Goal: Check status: Check status

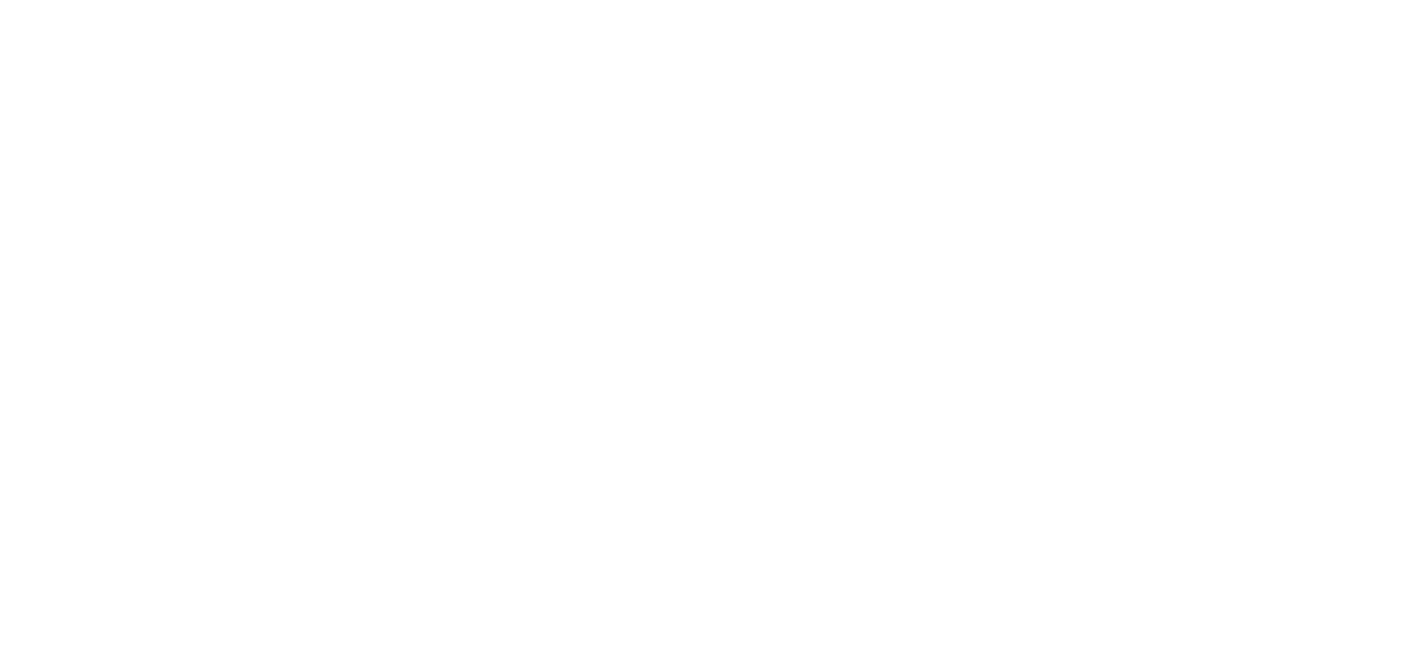
select select
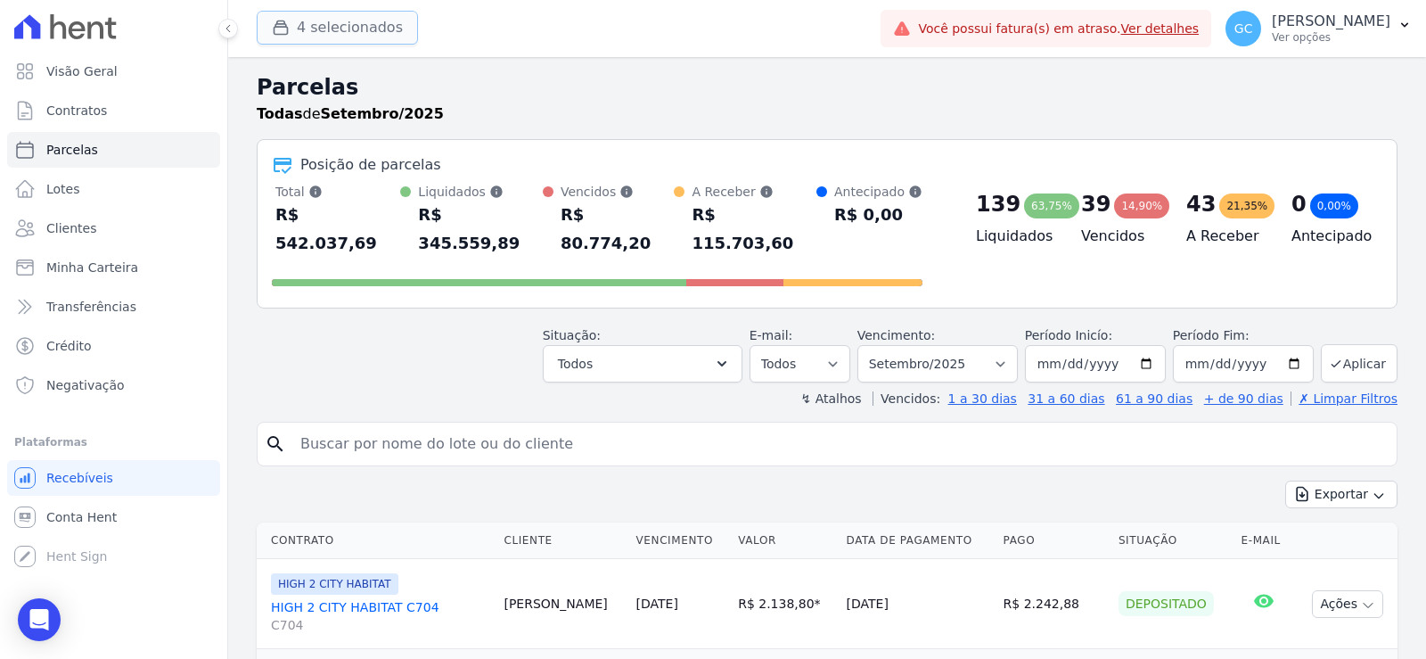
click at [373, 35] on button "4 selecionados" at bounding box center [337, 28] width 161 height 34
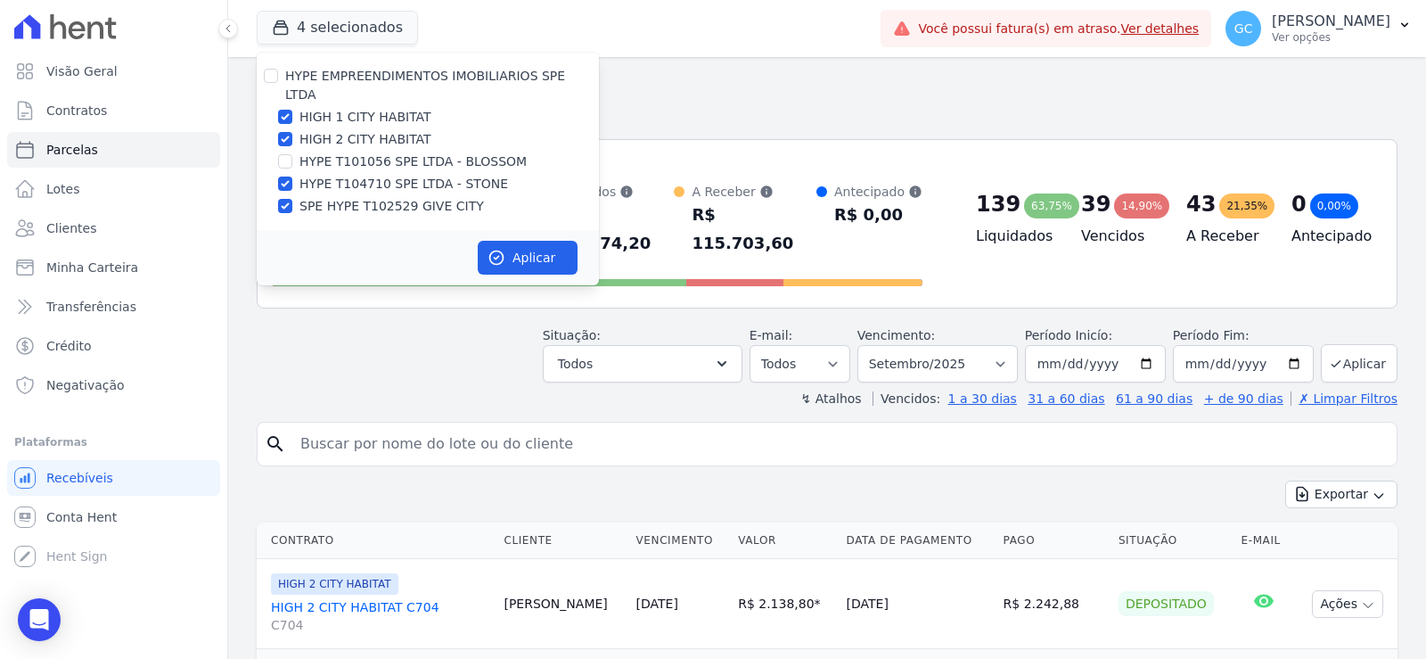
click at [359, 108] on label "HIGH 1 CITY HABITAT" at bounding box center [366, 117] width 132 height 19
click at [292, 110] on input "HIGH 1 CITY HABITAT" at bounding box center [285, 117] width 14 height 14
checkbox input "false"
click at [359, 130] on label "HIGH 2 CITY HABITAT" at bounding box center [366, 139] width 132 height 19
click at [292, 132] on input "HIGH 2 CITY HABITAT" at bounding box center [285, 139] width 14 height 14
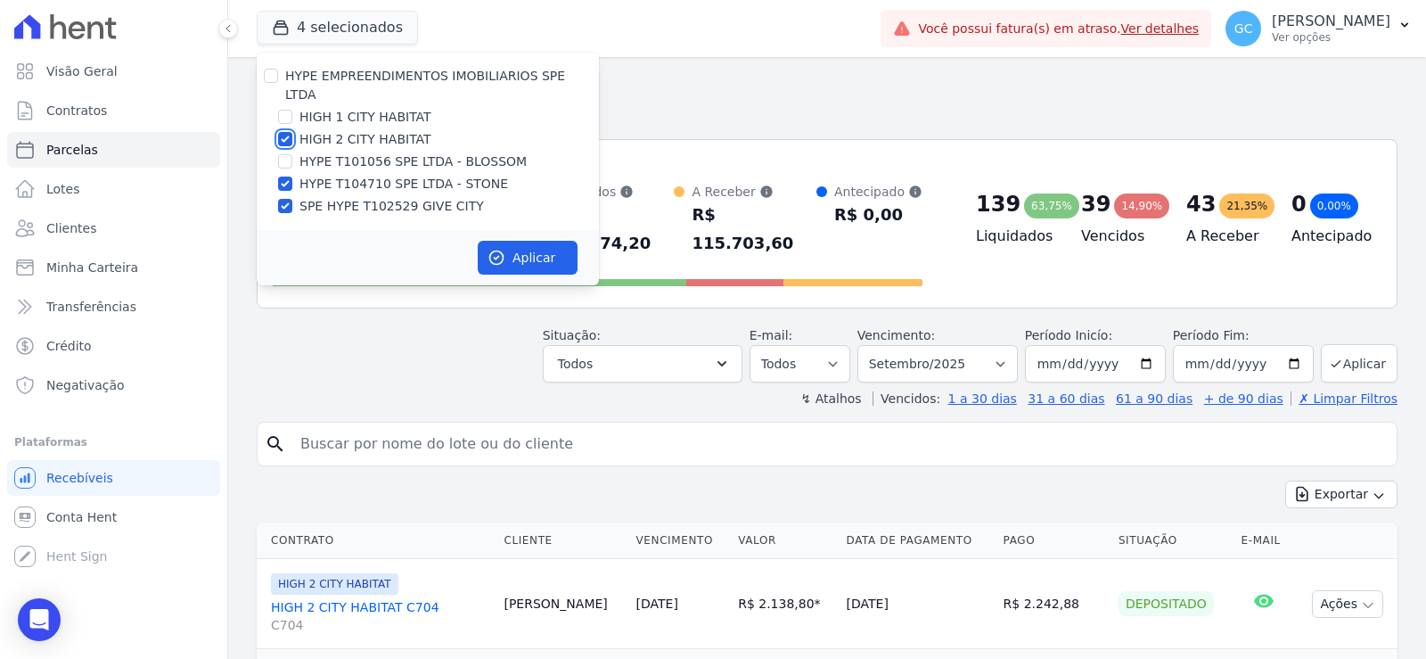
checkbox input "false"
click at [354, 175] on label "HYPE T104710 SPE LTDA - STONE" at bounding box center [404, 184] width 209 height 19
click at [292, 177] on input "HYPE T104710 SPE LTDA - STONE" at bounding box center [285, 184] width 14 height 14
checkbox input "false"
click at [359, 197] on label "SPE HYPE T102529 GIVE CITY" at bounding box center [392, 206] width 185 height 19
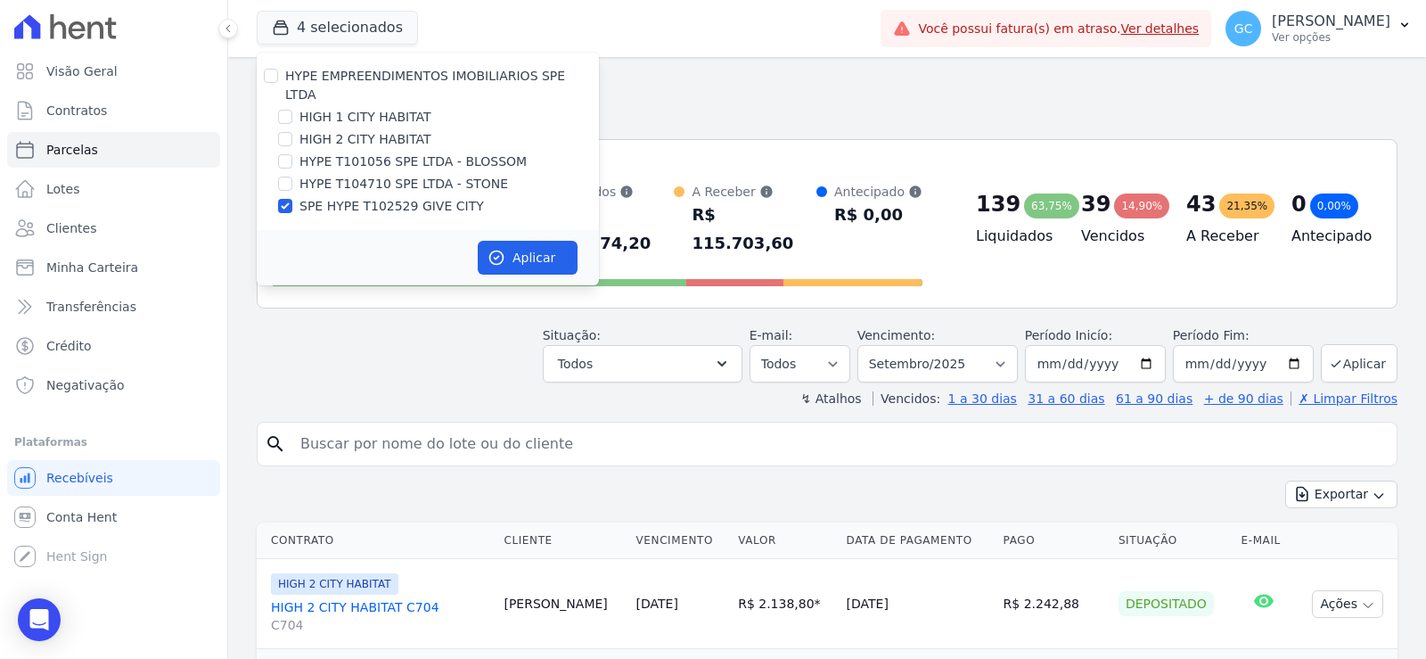
click at [292, 199] on input "SPE HYPE T102529 GIVE CITY" at bounding box center [285, 206] width 14 height 14
checkbox input "false"
click at [352, 152] on label "HYPE T101056 SPE LTDA - BLOSSOM" at bounding box center [413, 161] width 227 height 19
click at [292, 154] on input "HYPE T101056 SPE LTDA - BLOSSOM" at bounding box center [285, 161] width 14 height 14
checkbox input "true"
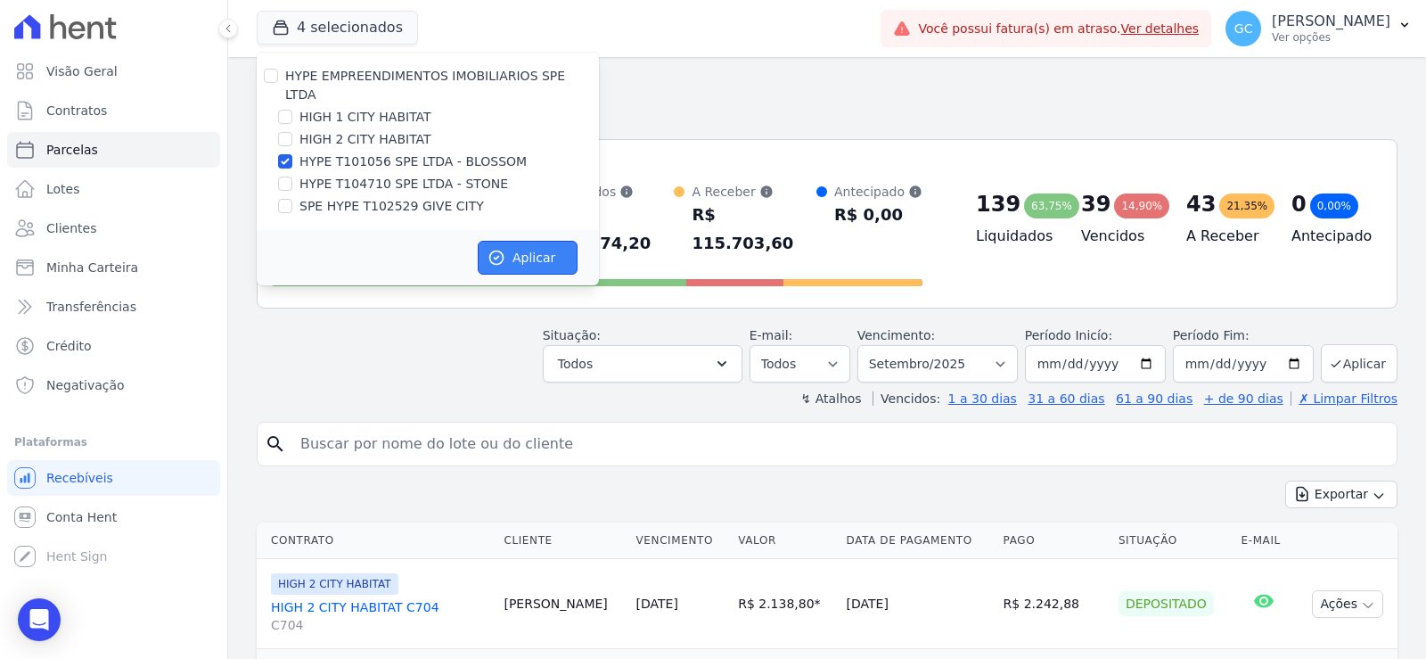
click at [523, 245] on button "Aplicar" at bounding box center [528, 258] width 100 height 34
select select
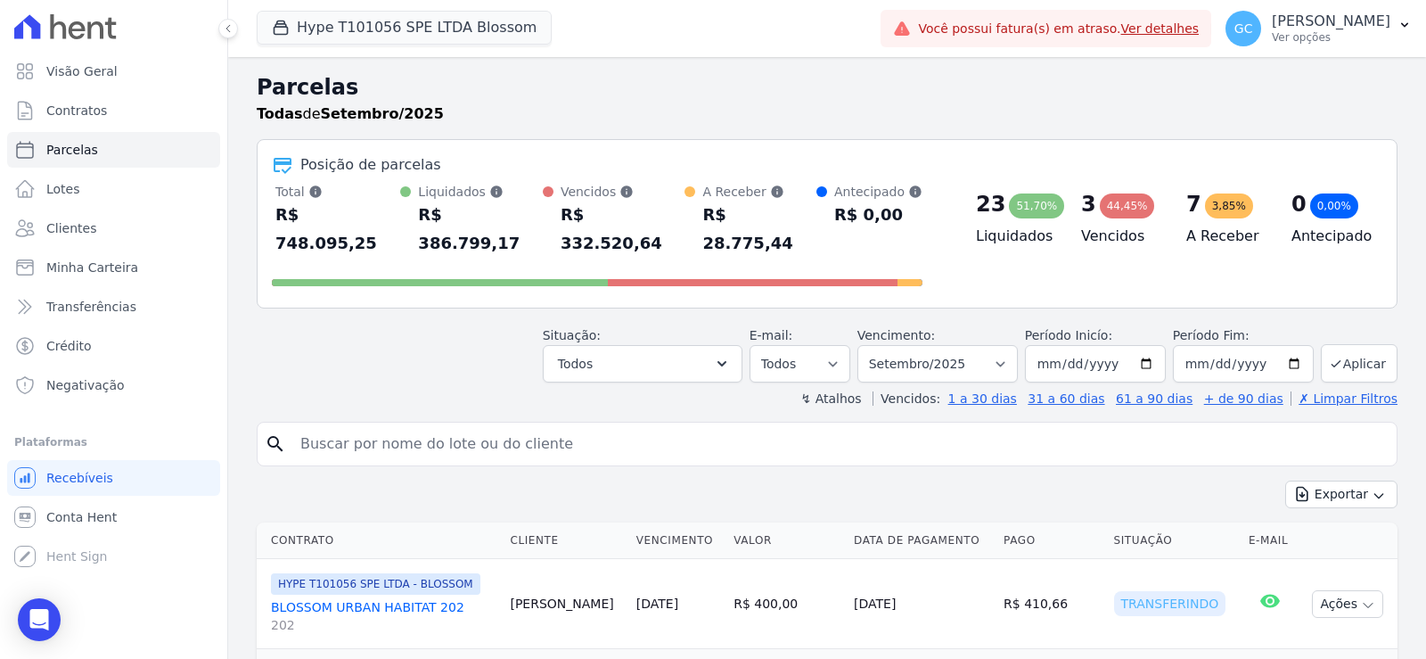
click at [1122, 34] on link "Ver detalhes" at bounding box center [1161, 28] width 78 height 14
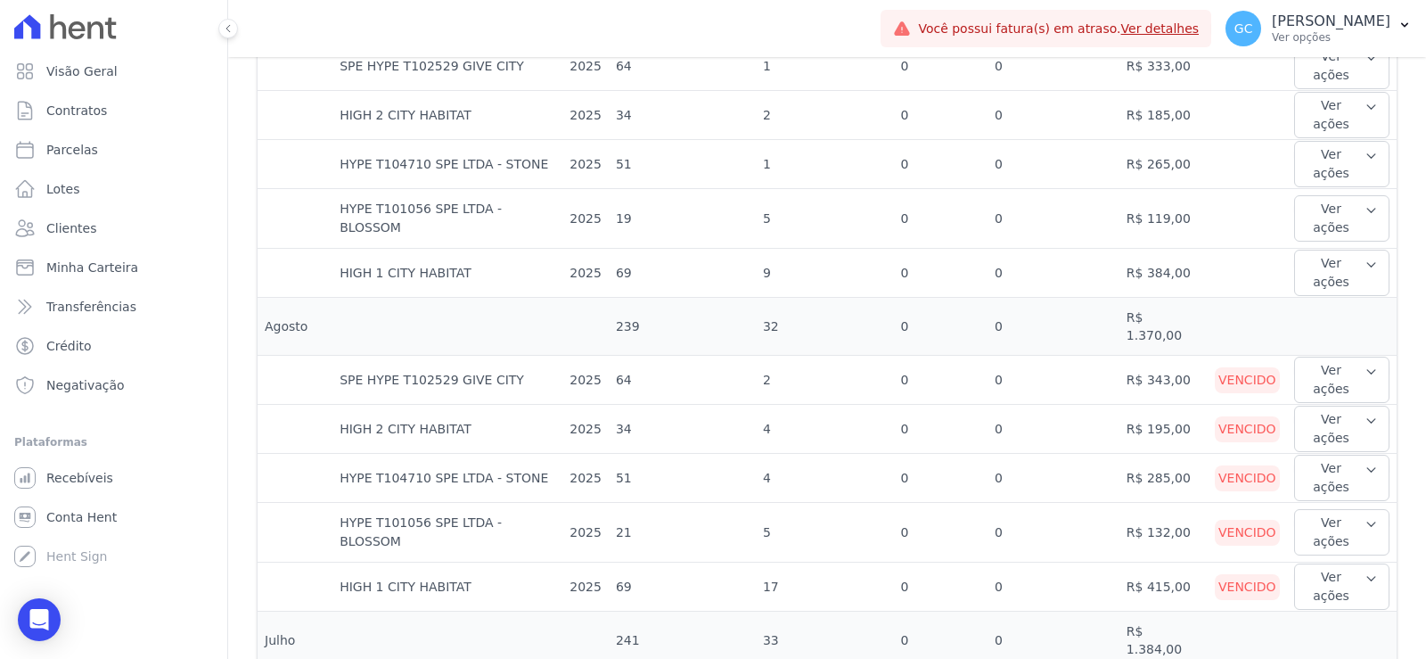
scroll to position [624, 0]
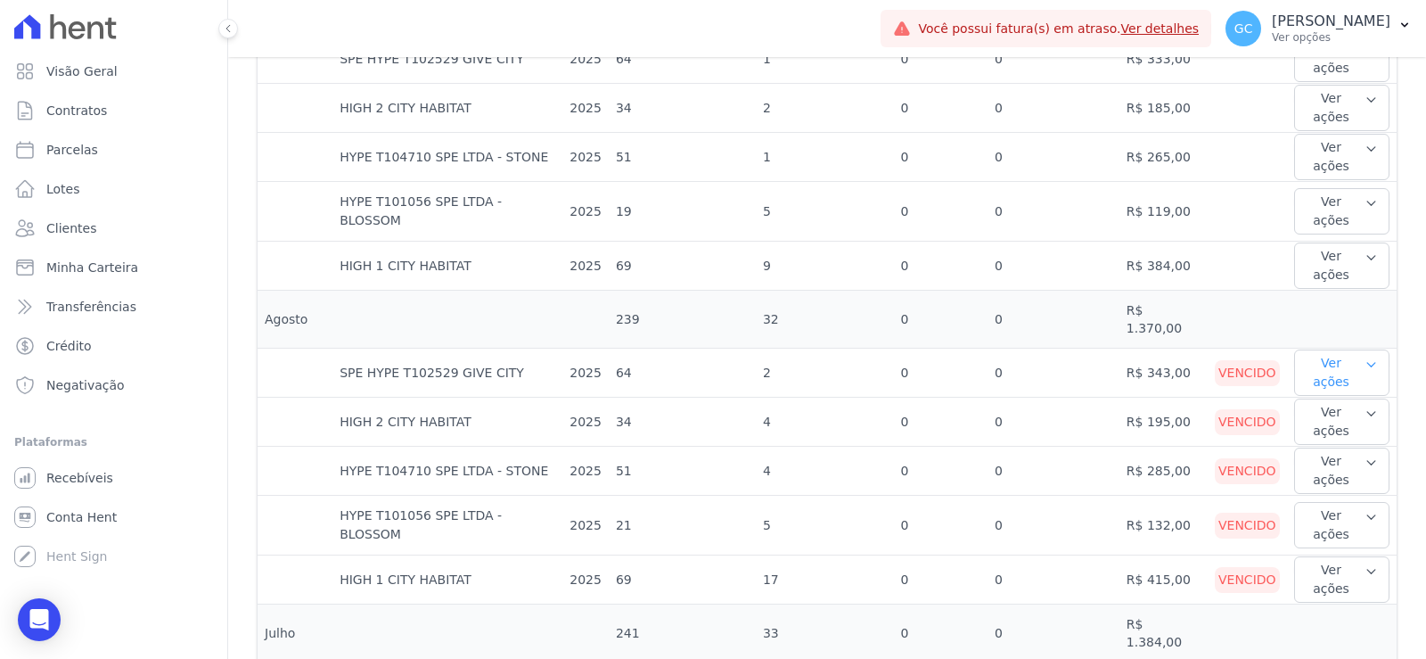
click at [1340, 349] on button "Ver ações" at bounding box center [1342, 372] width 95 height 46
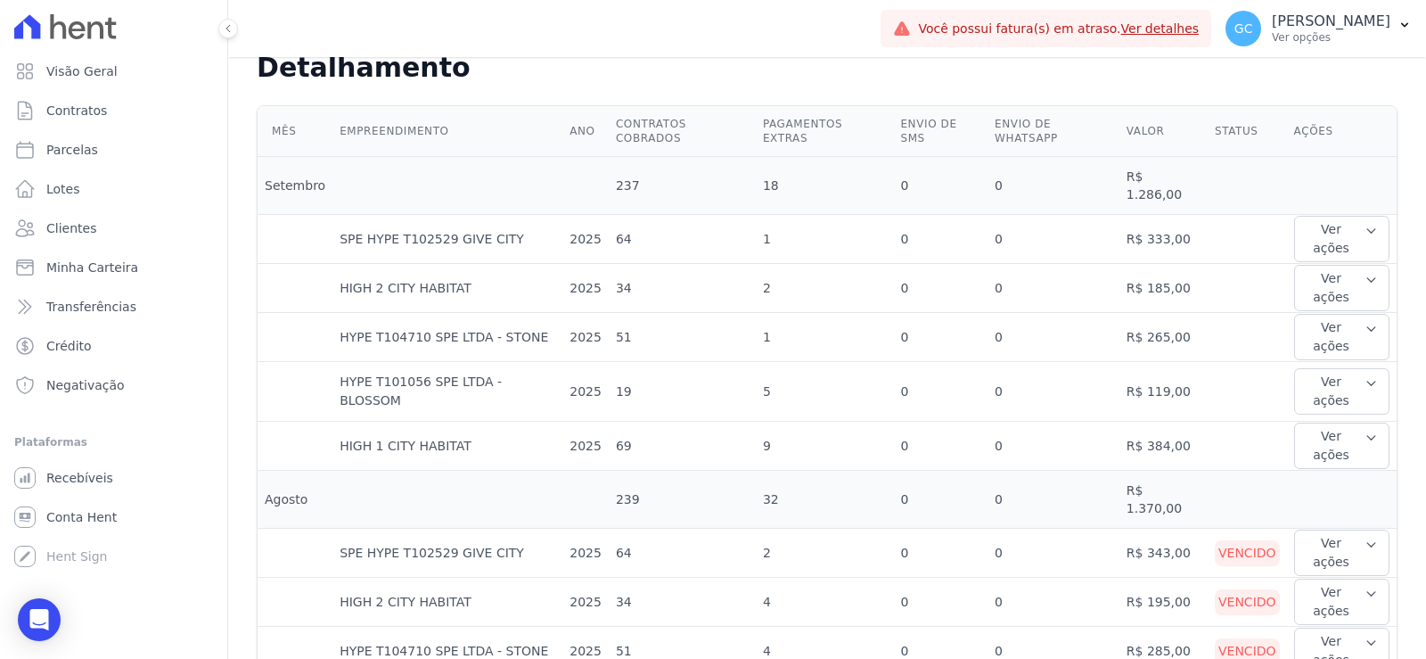
scroll to position [0, 0]
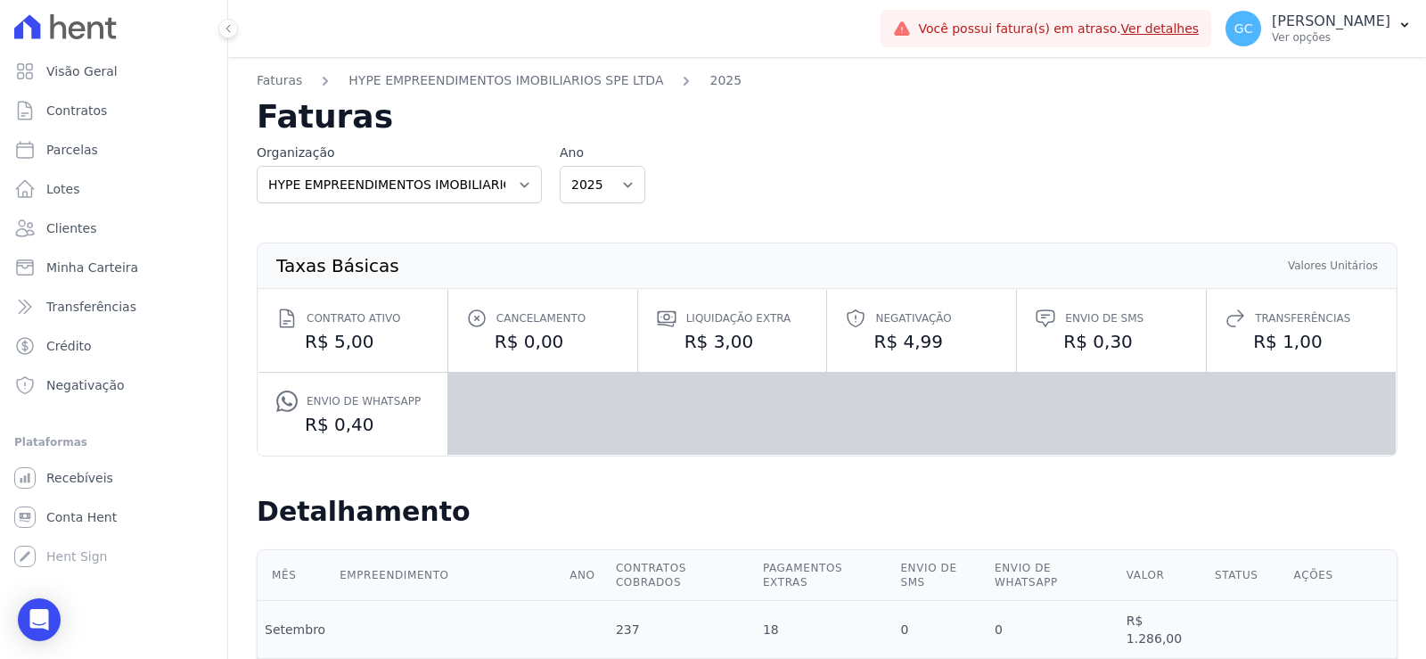
select select
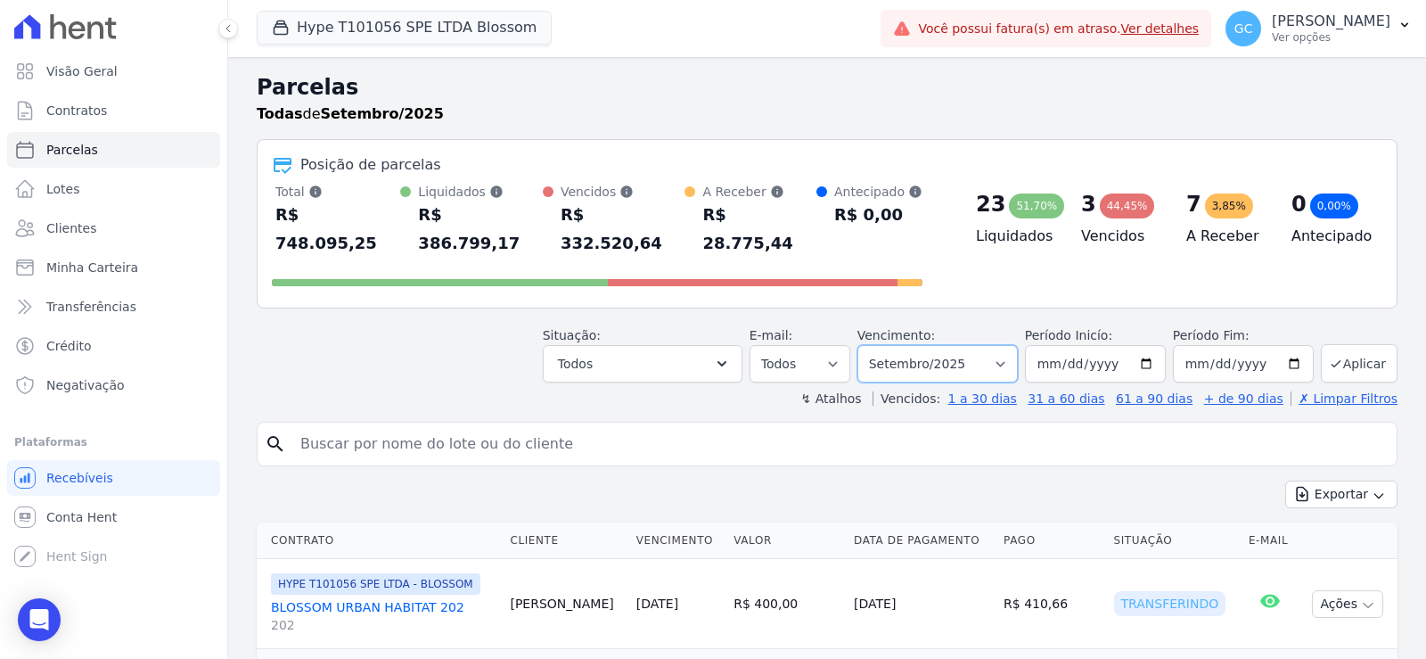
click at [950, 345] on select "Filtrar por período ──────── Todos os meses Abril/2025 Maio/2025 Junho/2025 Jul…" at bounding box center [938, 363] width 160 height 37
select select "all"
click at [869, 345] on select "Filtrar por período ──────── Todos os meses Abril/2025 Maio/2025 Junho/2025 Jul…" at bounding box center [938, 363] width 160 height 37
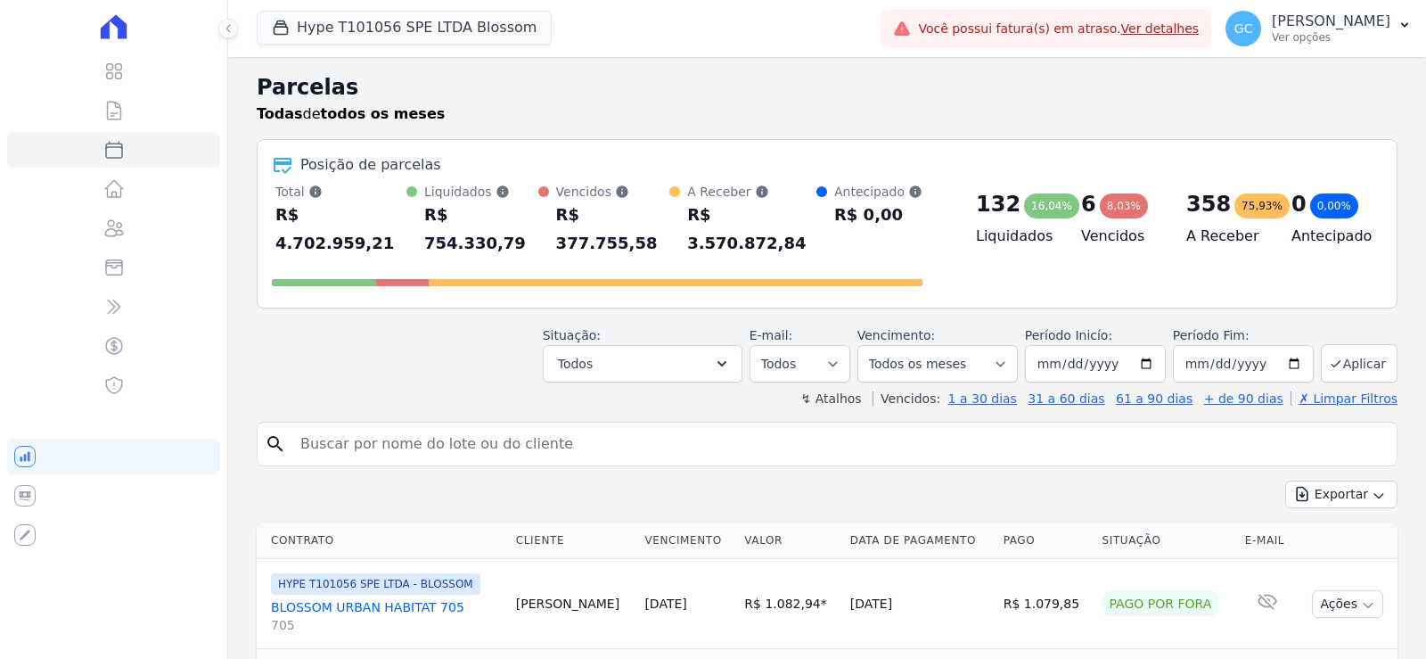
select select
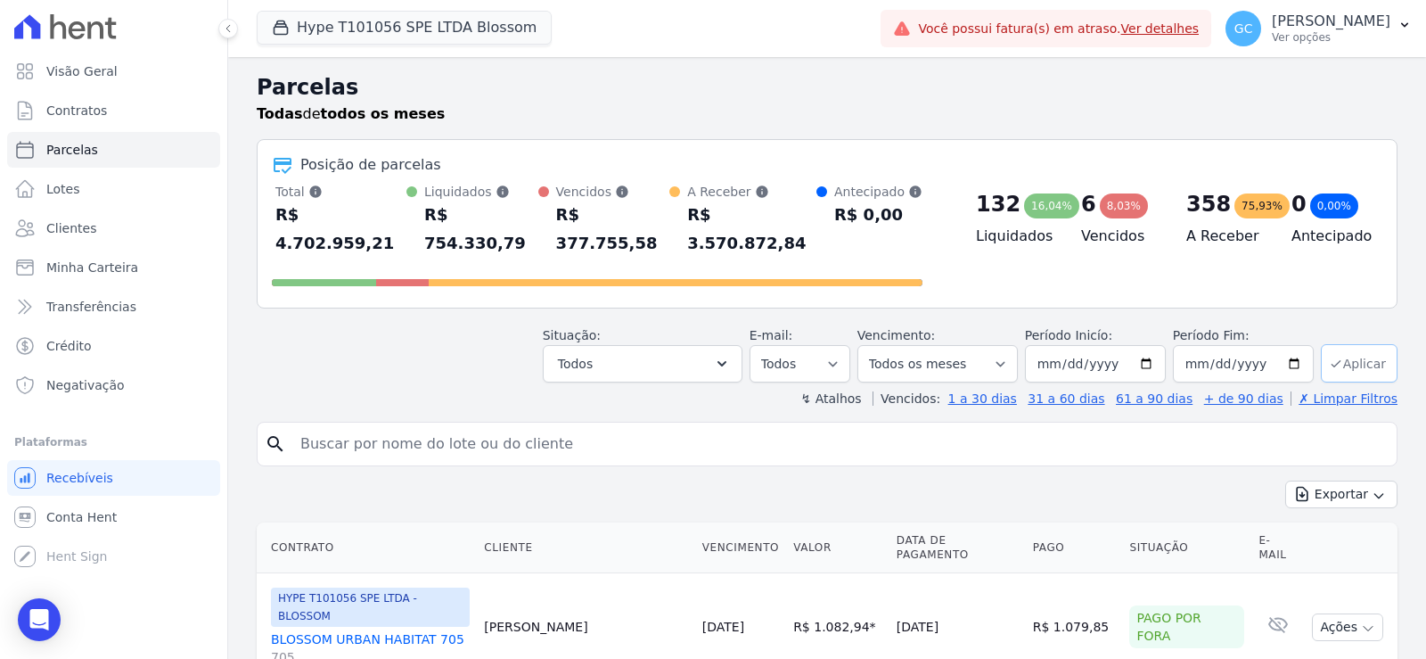
click at [1353, 344] on button "Aplicar" at bounding box center [1359, 363] width 77 height 38
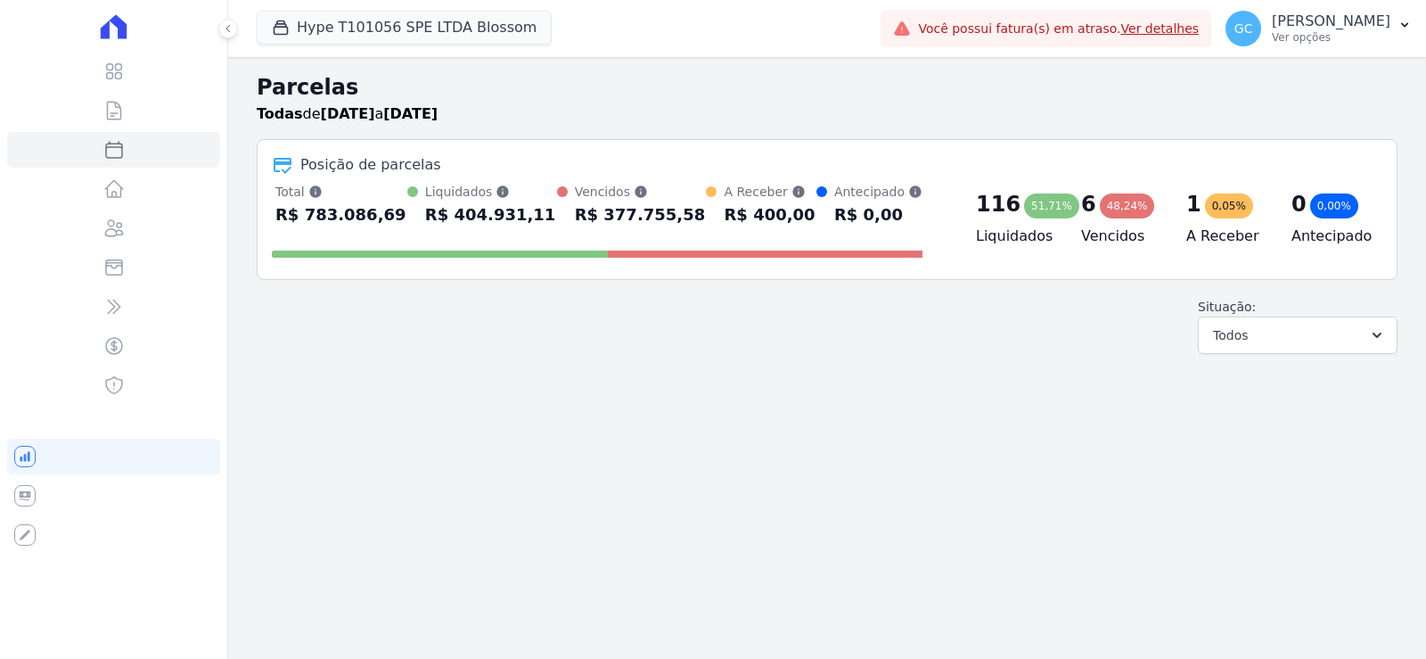
select select
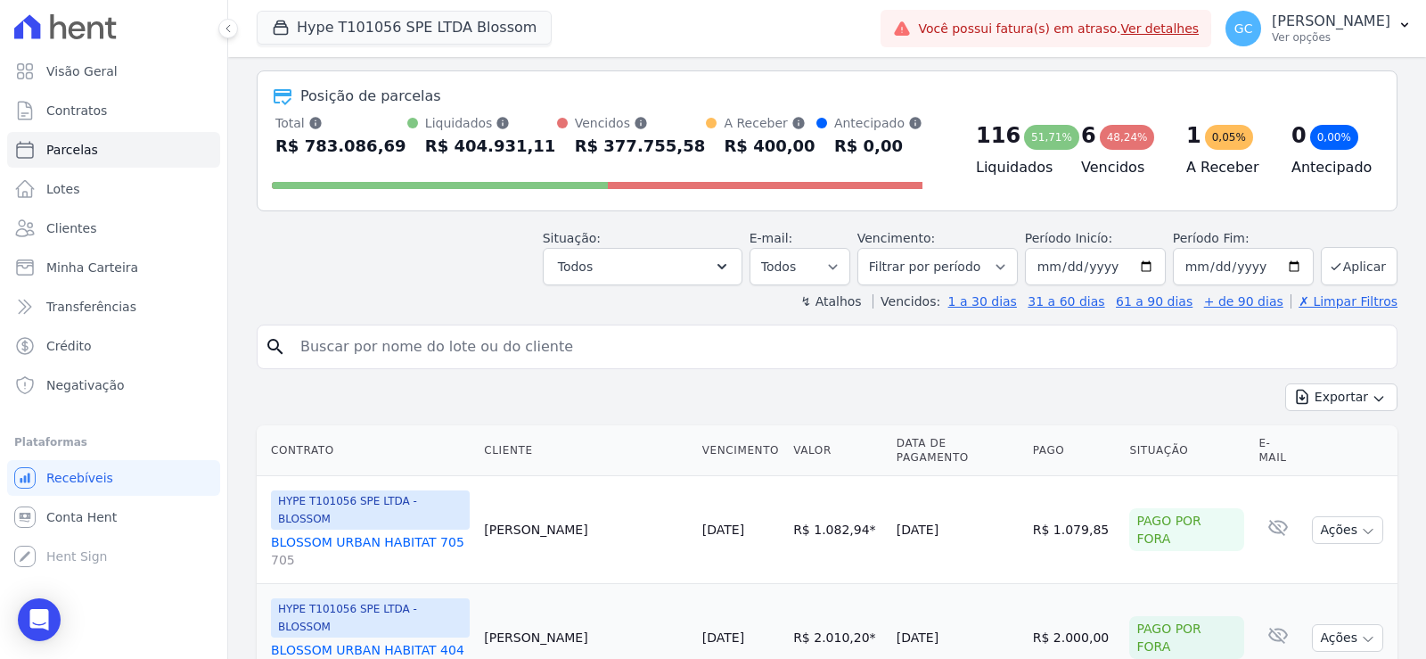
scroll to position [178, 0]
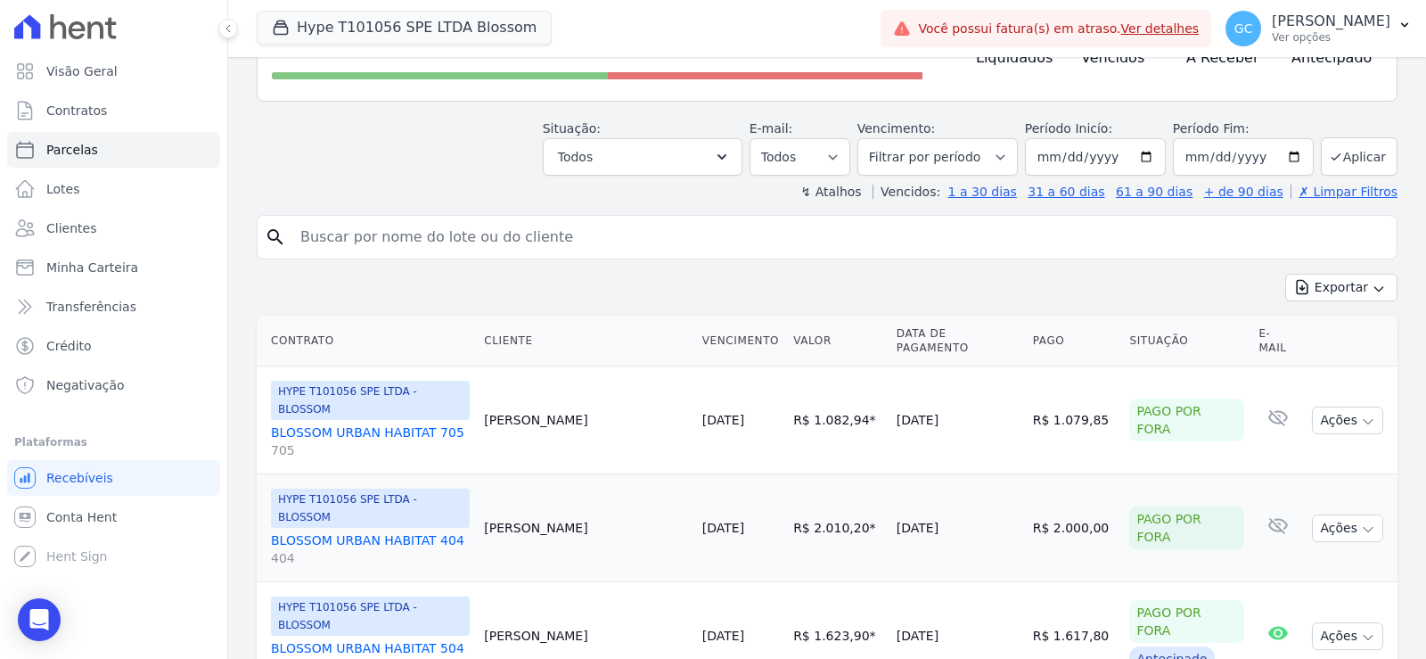
click at [463, 238] on input "search" at bounding box center [840, 237] width 1100 height 36
paste input "Raphael De Oliveira Pinto Sousa"
type input "Raphael De Oliveira Pinto Sousa"
select select
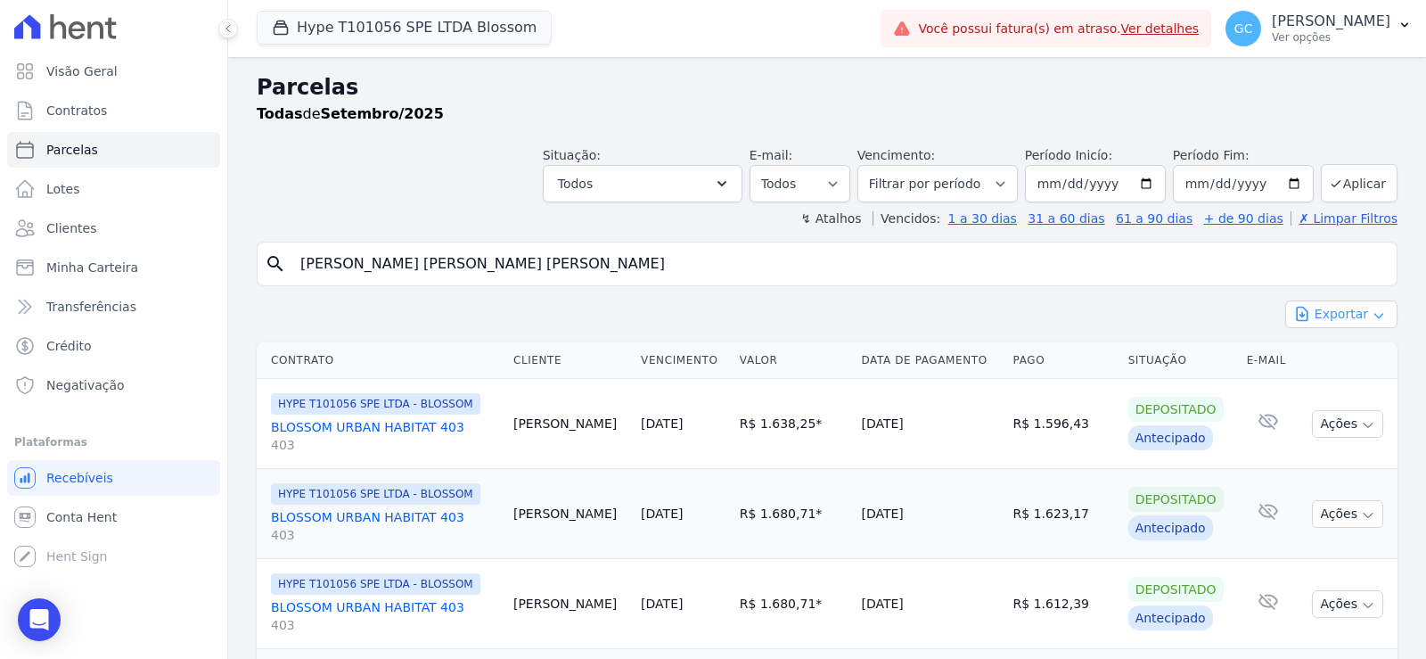
click at [1320, 318] on button "Exportar" at bounding box center [1342, 314] width 112 height 28
click at [1335, 383] on span "Exportar CSV" at bounding box center [1340, 387] width 95 height 18
click at [120, 274] on span "Minha Carteira" at bounding box center [92, 268] width 92 height 18
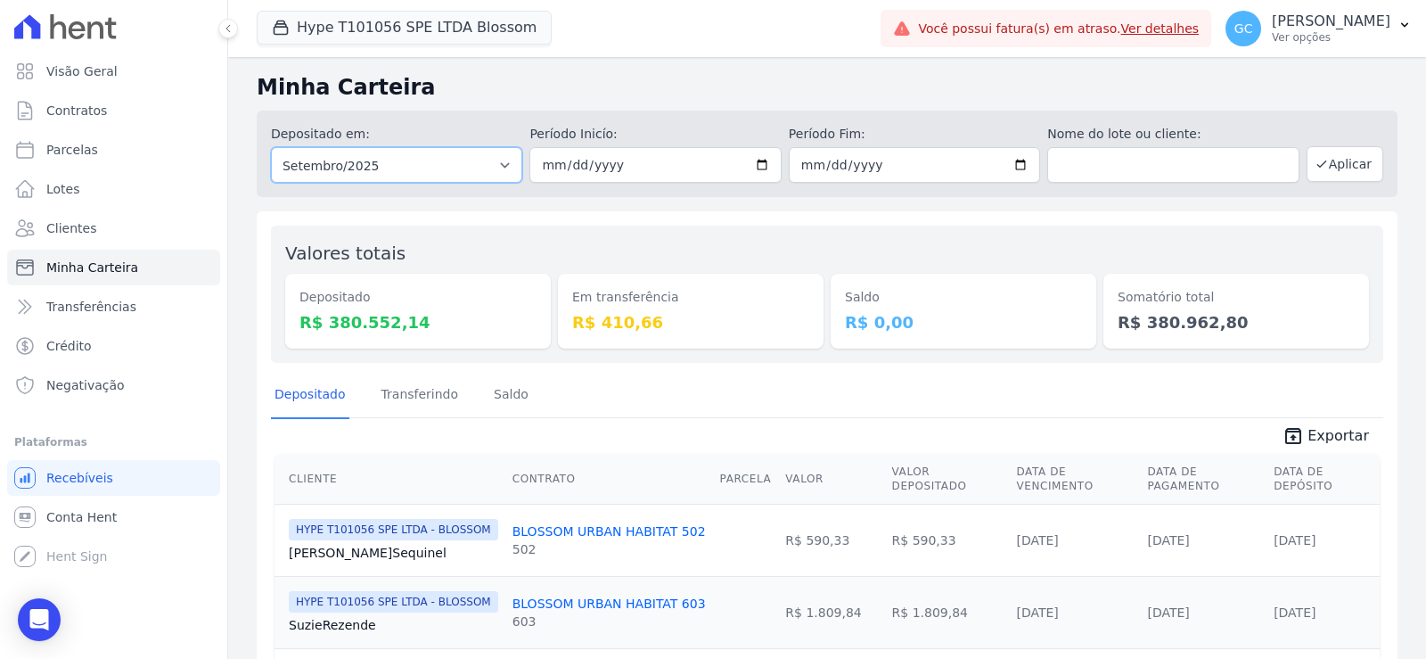
click at [418, 155] on select "Todos os meses Abril/2025 Maio/2025 Junho/2025 Julho/2025 Agosto/2025 Setembro/…" at bounding box center [396, 165] width 251 height 36
select select "all"
click at [271, 147] on select "Todos os meses Abril/2025 Maio/2025 Junho/2025 Julho/2025 Agosto/2025 Setembro/…" at bounding box center [396, 165] width 251 height 36
click at [1328, 162] on button "Aplicar" at bounding box center [1345, 164] width 77 height 36
click at [1193, 153] on input "text" at bounding box center [1173, 165] width 251 height 36
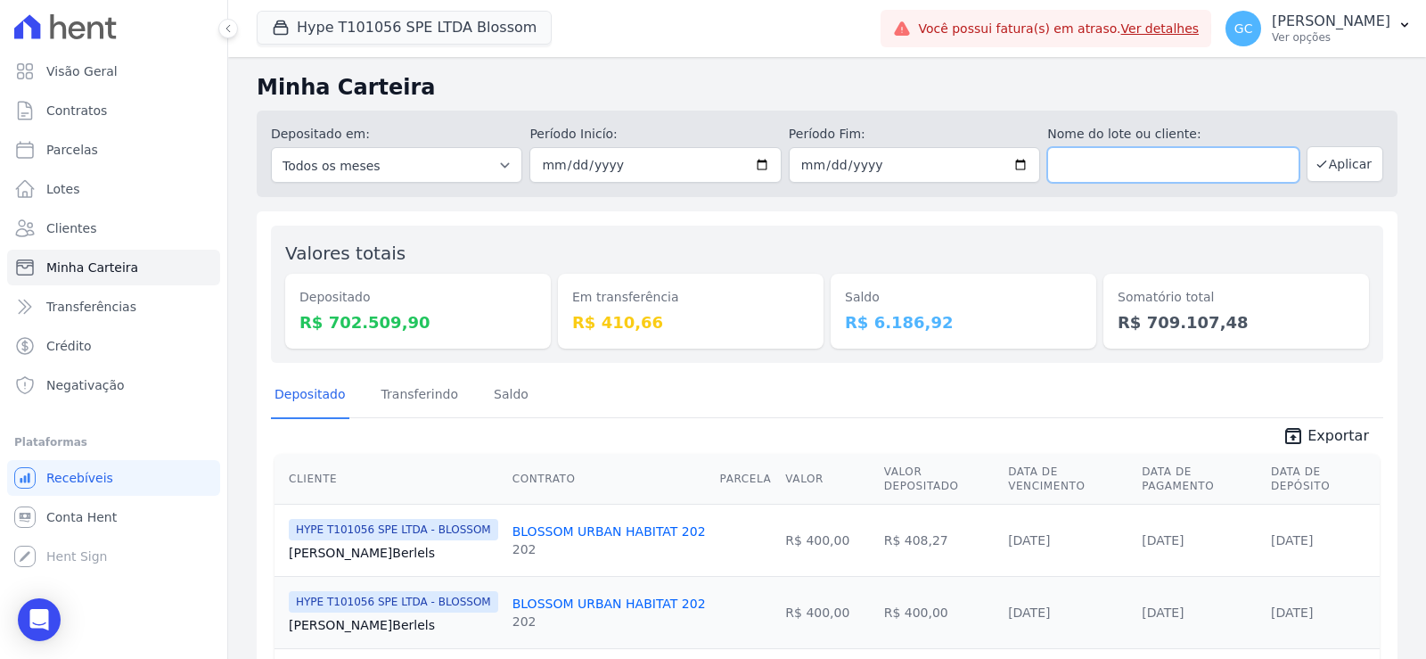
paste input "[PERSON_NAME] [PERSON_NAME] [PERSON_NAME]"
type input "[PERSON_NAME] [PERSON_NAME] [PERSON_NAME]"
click at [1334, 162] on button "Aplicar" at bounding box center [1345, 164] width 77 height 36
click at [1346, 445] on span "Exportar" at bounding box center [1339, 435] width 62 height 21
click at [113, 141] on link "Parcelas" at bounding box center [113, 150] width 213 height 36
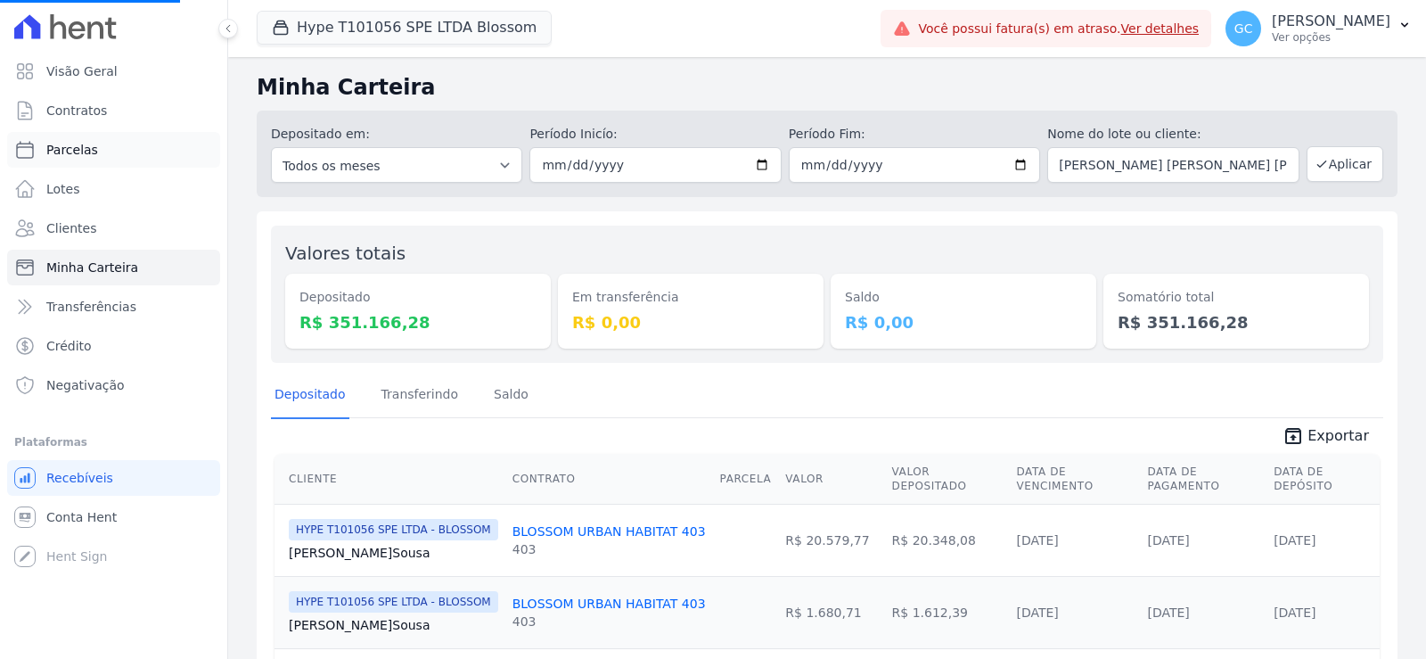
select select
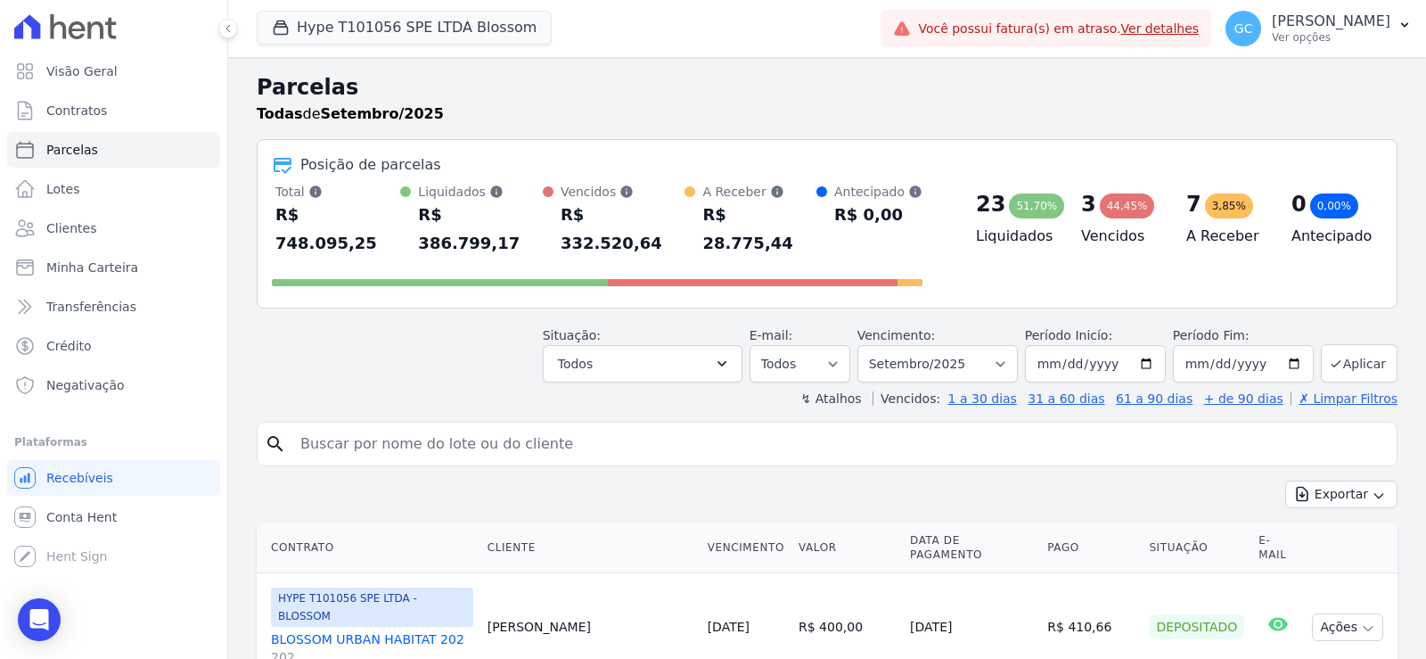
click at [1040, 426] on input "search" at bounding box center [840, 444] width 1100 height 36
paste input "[PERSON_NAME] [PERSON_NAME] [PERSON_NAME]"
click at [1262, 427] on input "[PERSON_NAME] [PERSON_NAME] [PERSON_NAME]" at bounding box center [840, 444] width 1100 height 36
type input "[PERSON_NAME] [PERSON_NAME] [PERSON_NAME]"
select select
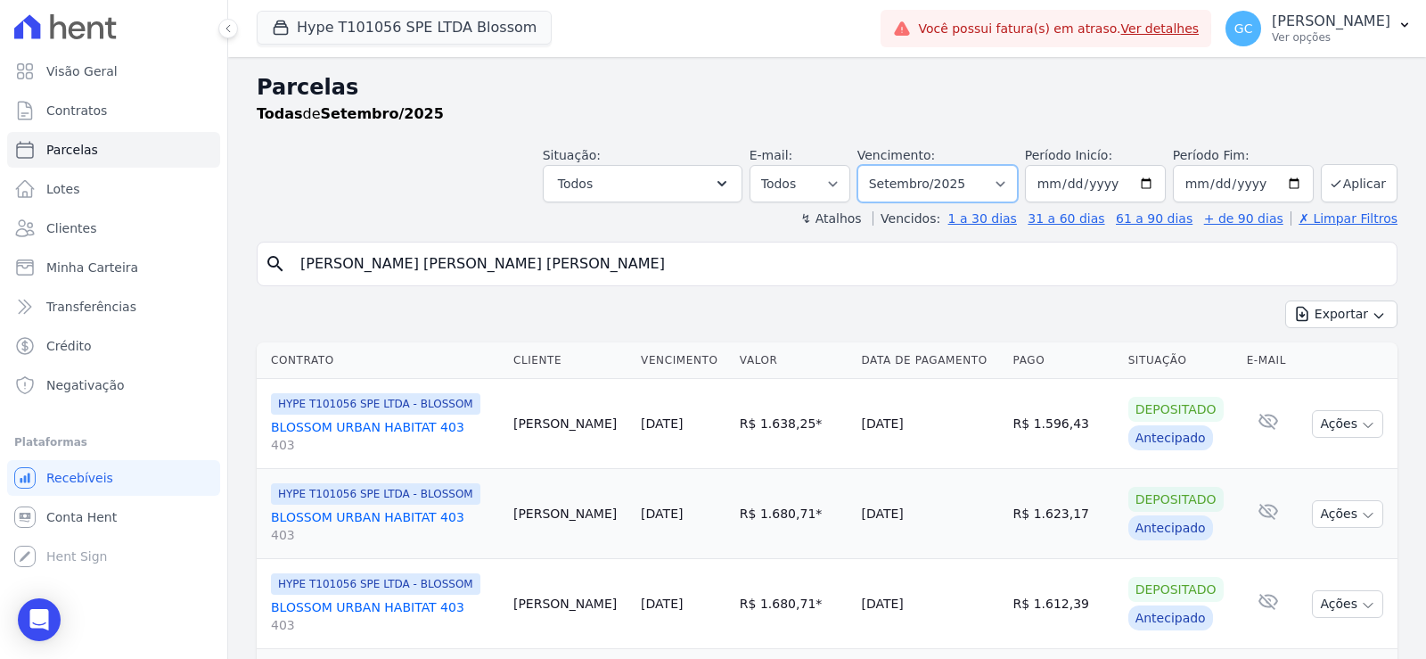
click at [982, 194] on select "Filtrar por período ──────── Todos os meses Abril/2025 Maio/2025 Junho/2025 Jul…" at bounding box center [938, 183] width 160 height 37
click at [547, 419] on td "Raphael Sousa" at bounding box center [569, 424] width 127 height 90
click at [438, 432] on link "BLOSSOM URBAN HABITAT 403 403" at bounding box center [385, 436] width 228 height 36
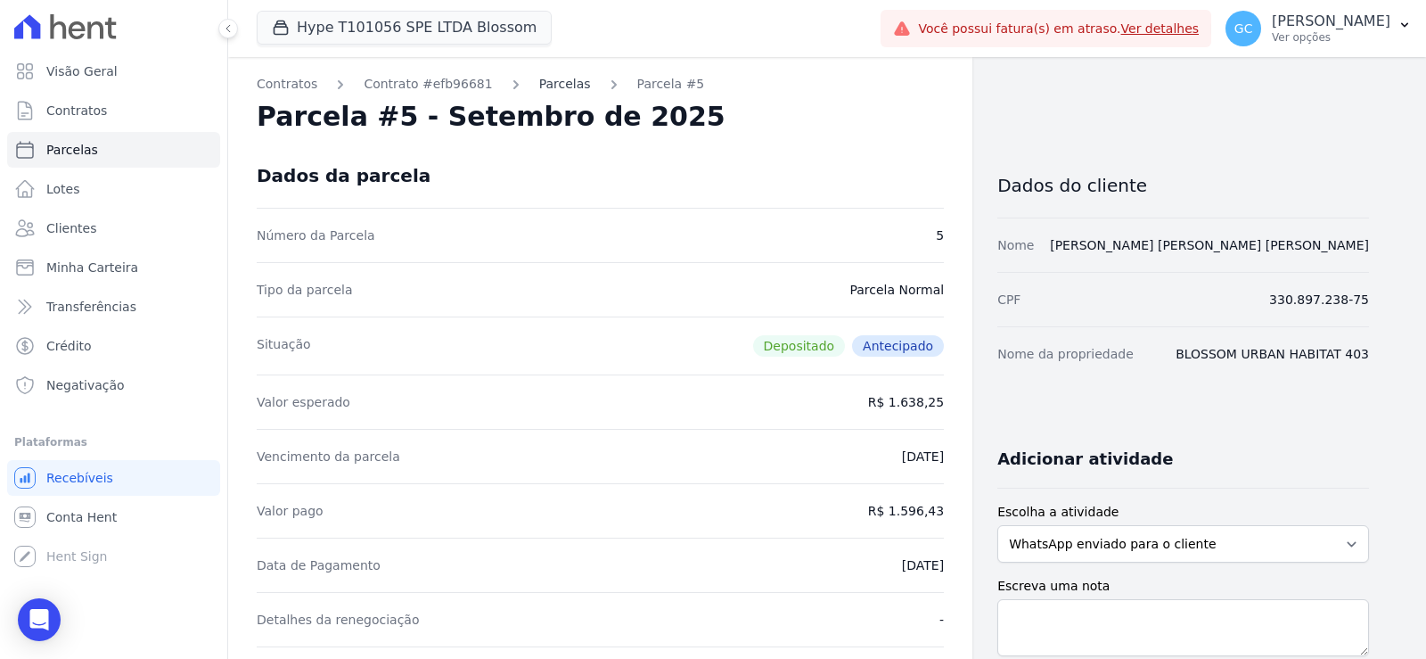
click at [547, 85] on link "Parcelas" at bounding box center [565, 84] width 52 height 19
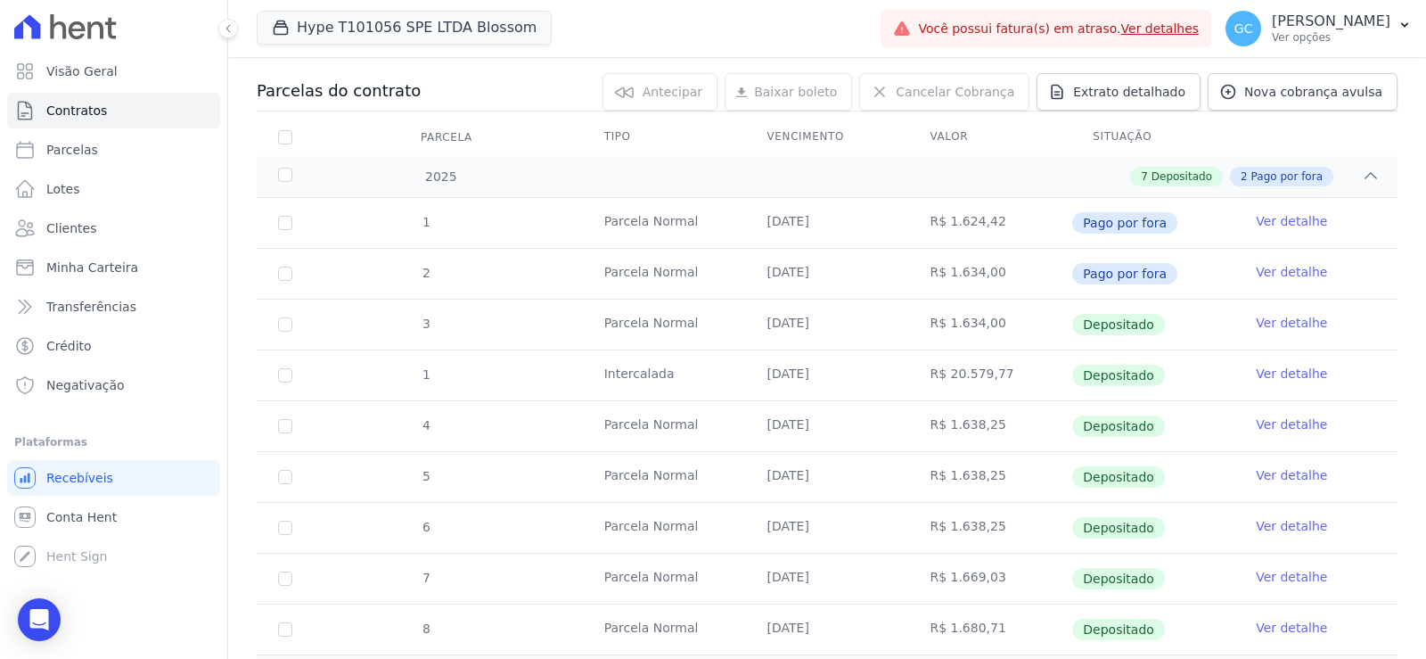
scroll to position [267, 0]
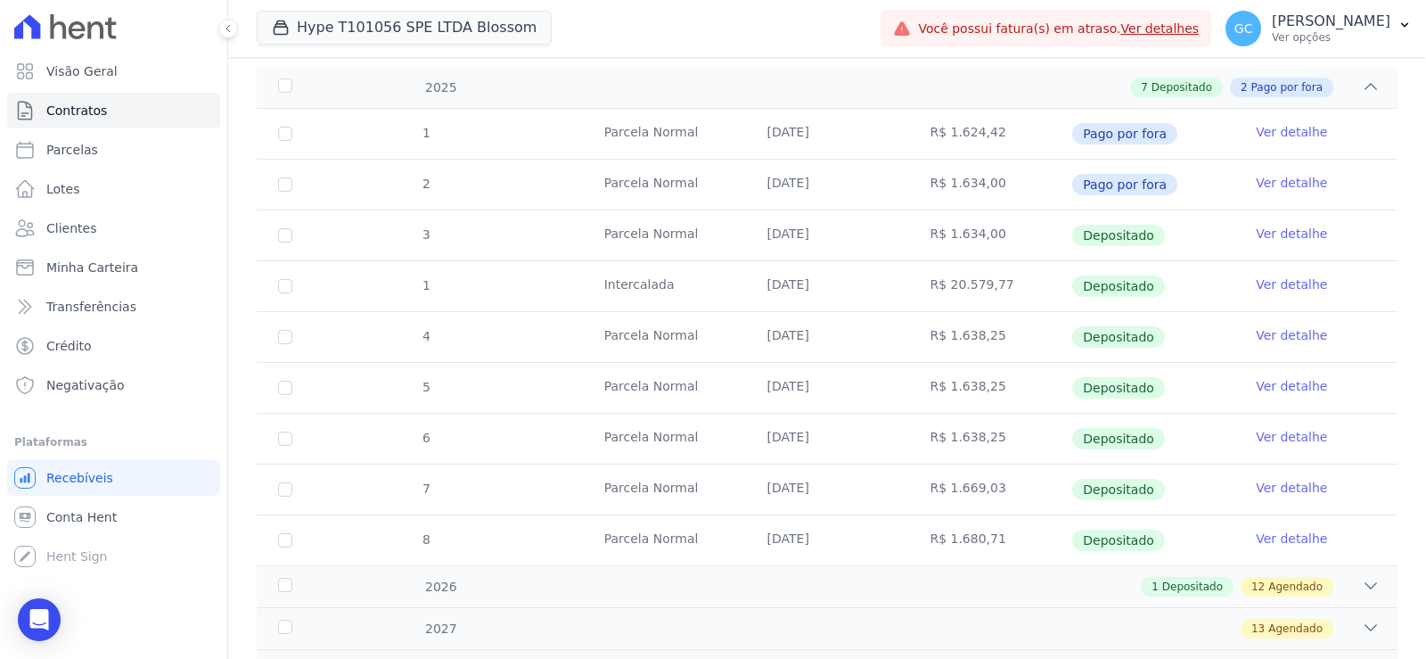
click at [1274, 291] on link "Ver detalhe" at bounding box center [1291, 284] width 71 height 18
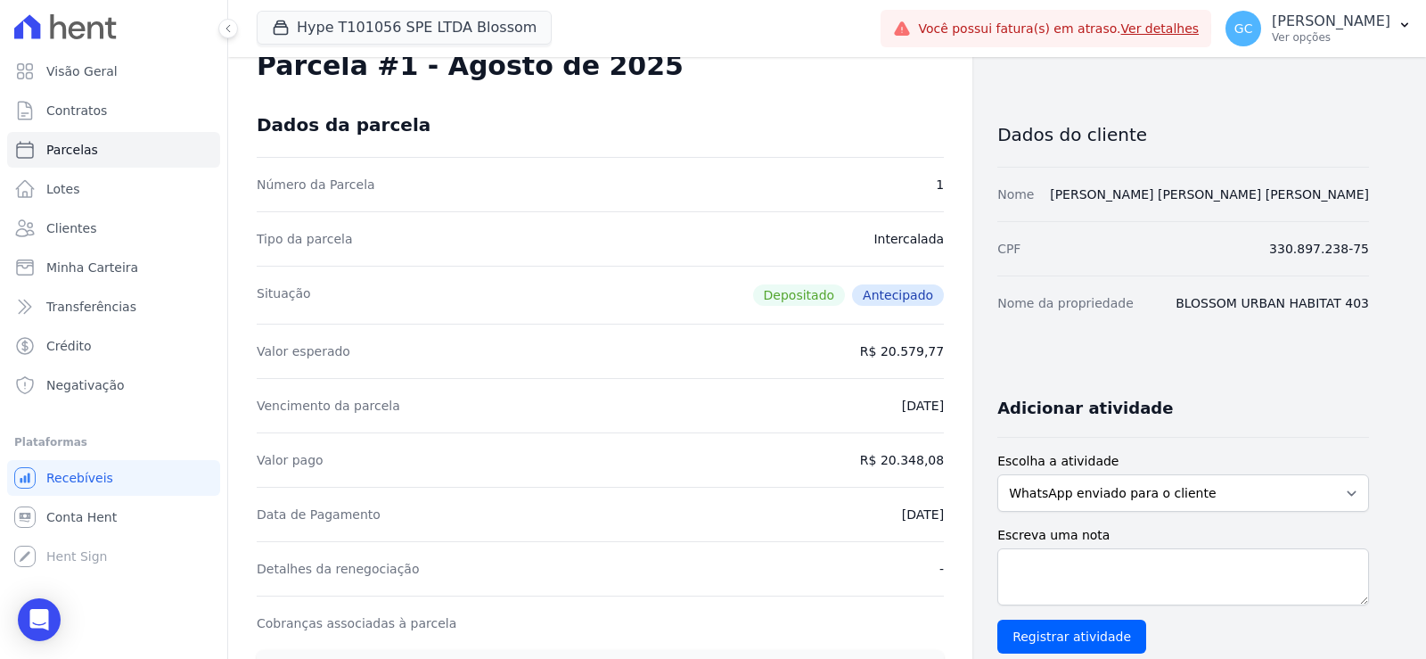
scroll to position [178, 0]
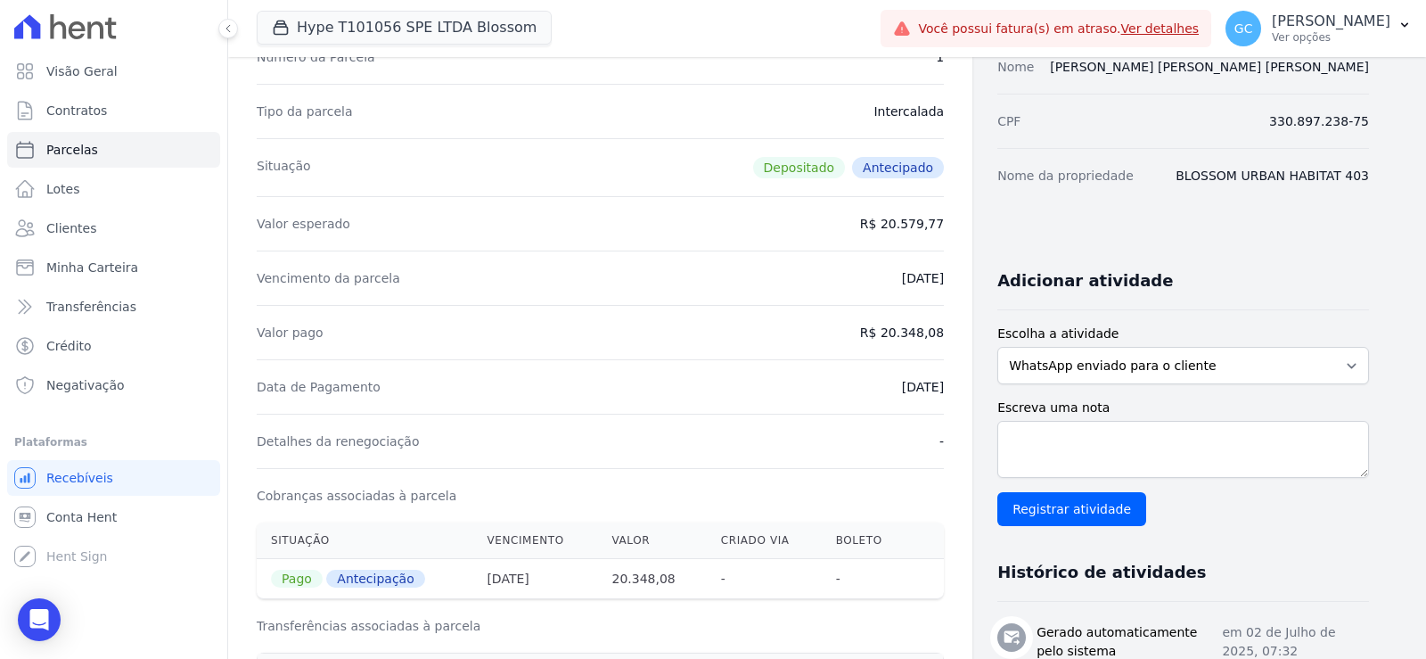
drag, startPoint x: 877, startPoint y: 226, endPoint x: 945, endPoint y: 226, distance: 67.8
click at [945, 226] on div "Contratos Contrato #efb96681 Parcelas Parcela #1 Parcela #1 - Agosto de 2025 Da…" at bounding box center [600, 586] width 744 height 1415
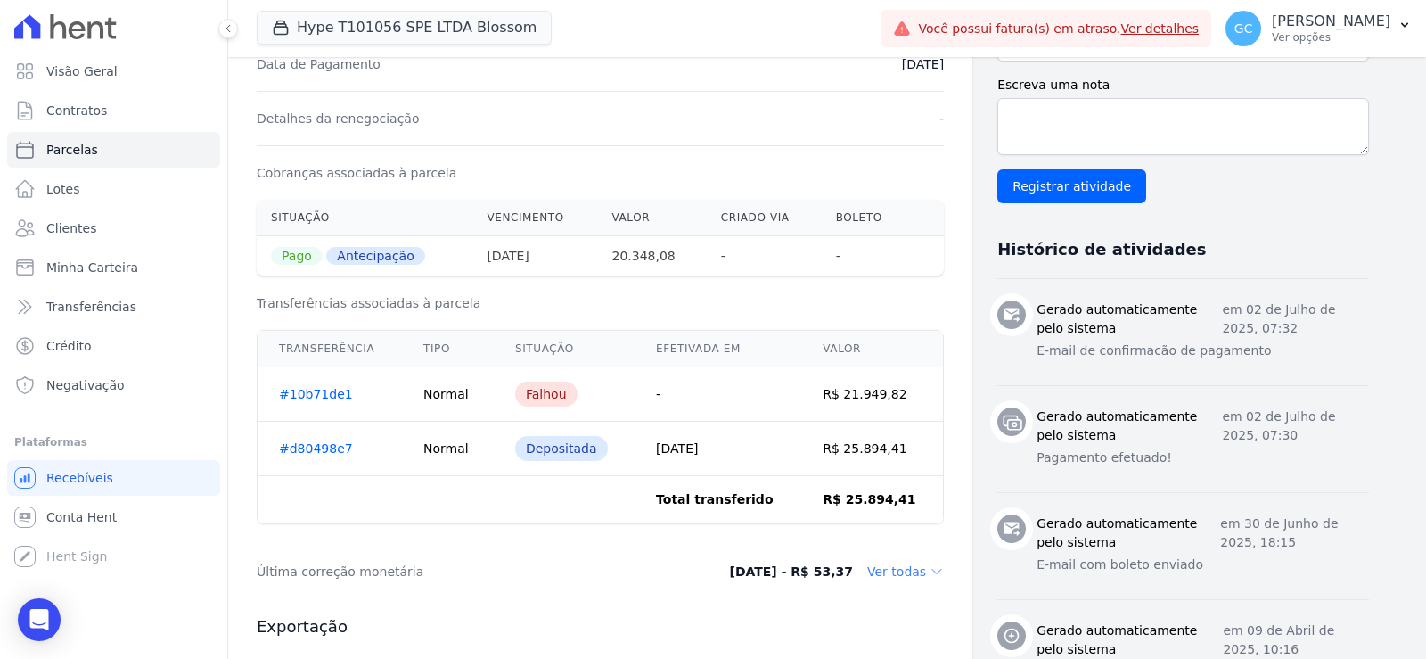
scroll to position [471, 0]
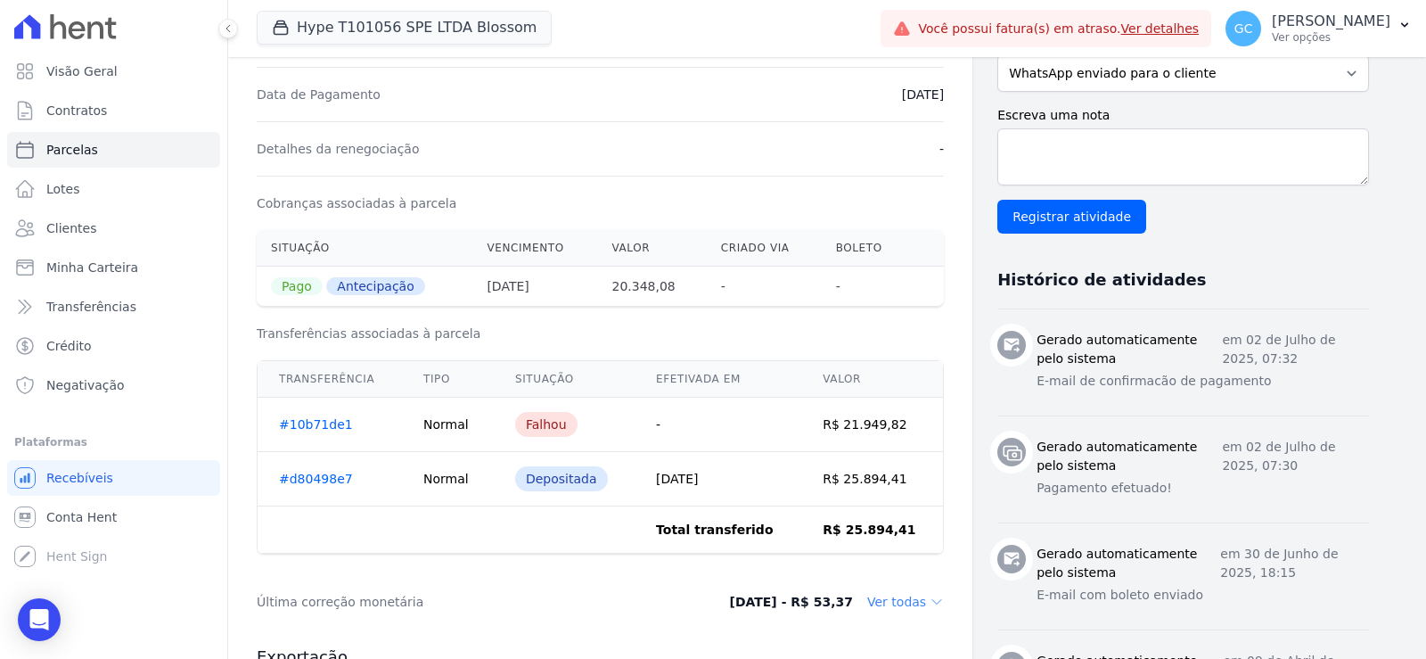
click at [316, 481] on link "#d80498e7" at bounding box center [316, 479] width 74 height 14
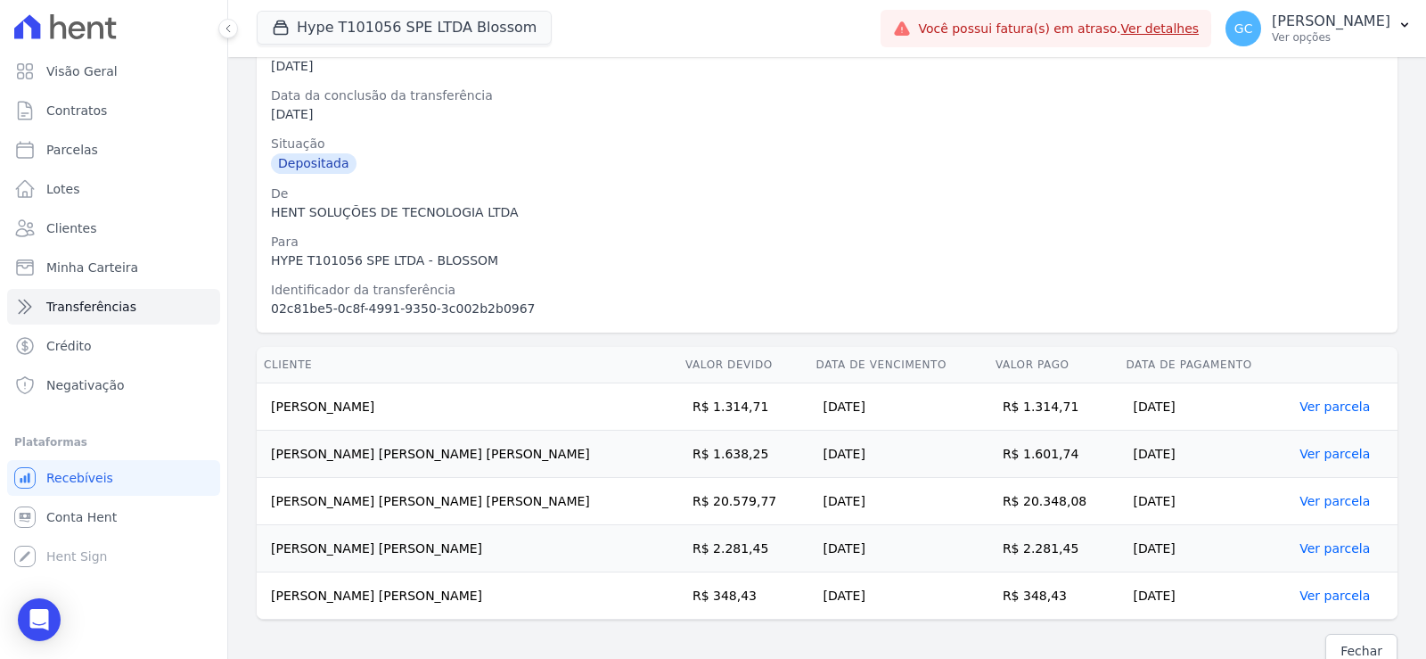
scroll to position [201, 0]
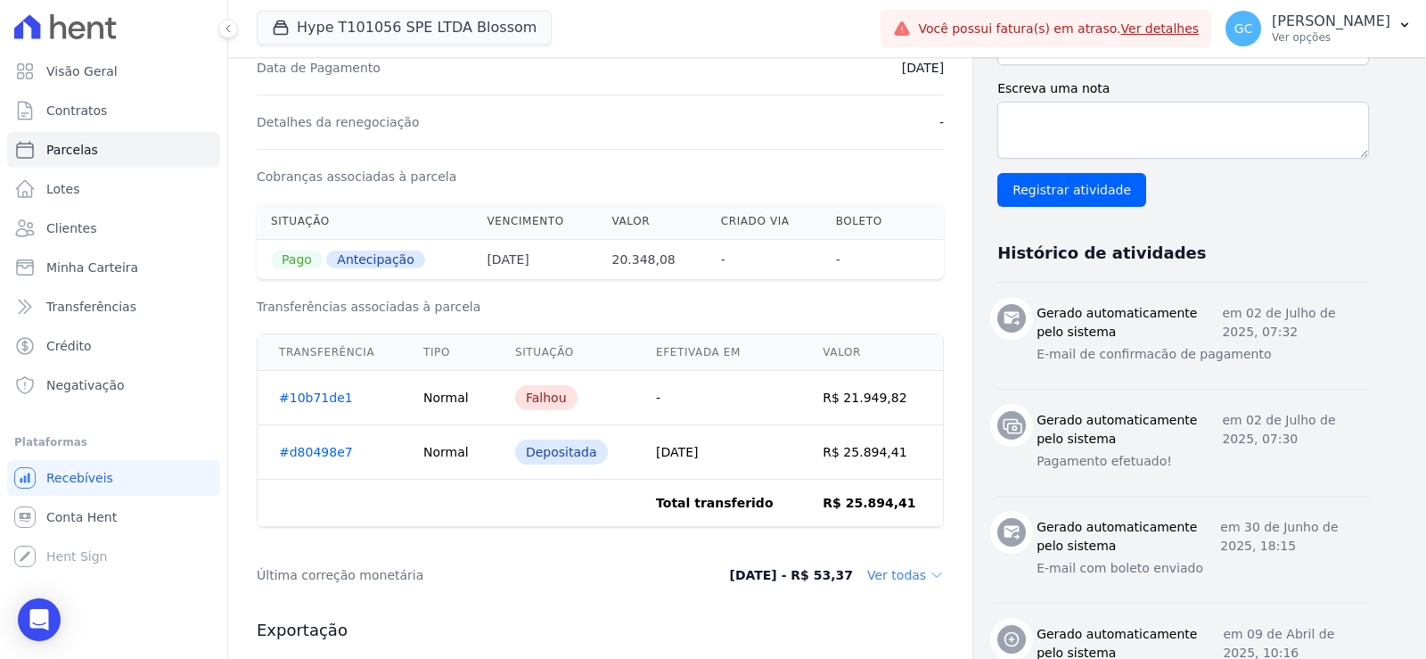
scroll to position [471, 0]
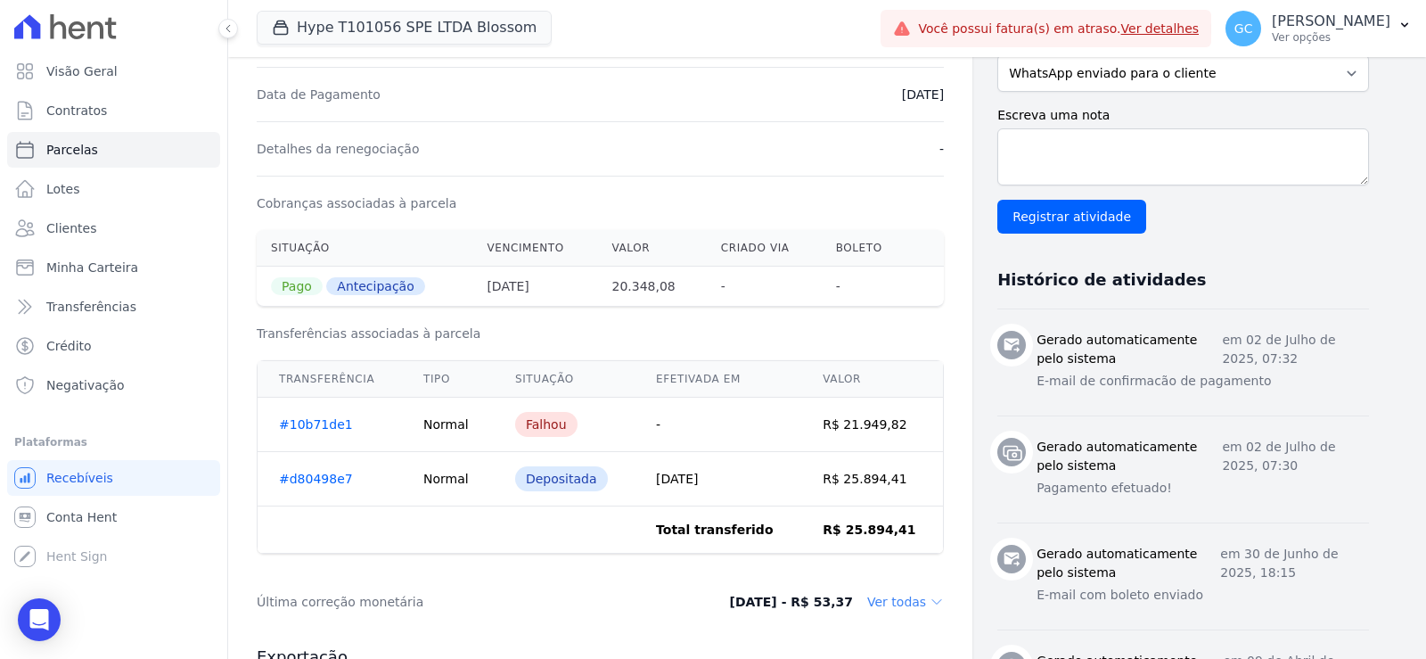
click at [297, 282] on span "Pago" at bounding box center [297, 286] width 52 height 18
click at [358, 290] on span "Antecipação" at bounding box center [375, 286] width 98 height 18
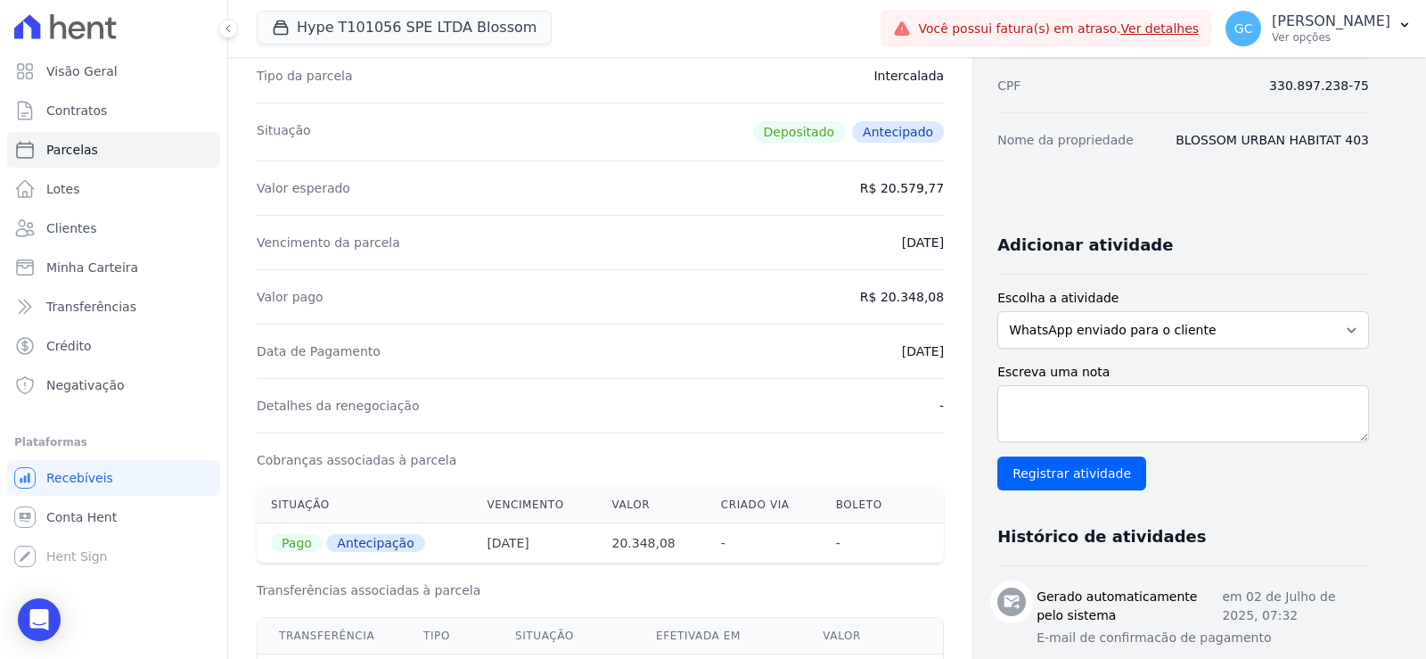
scroll to position [203, 0]
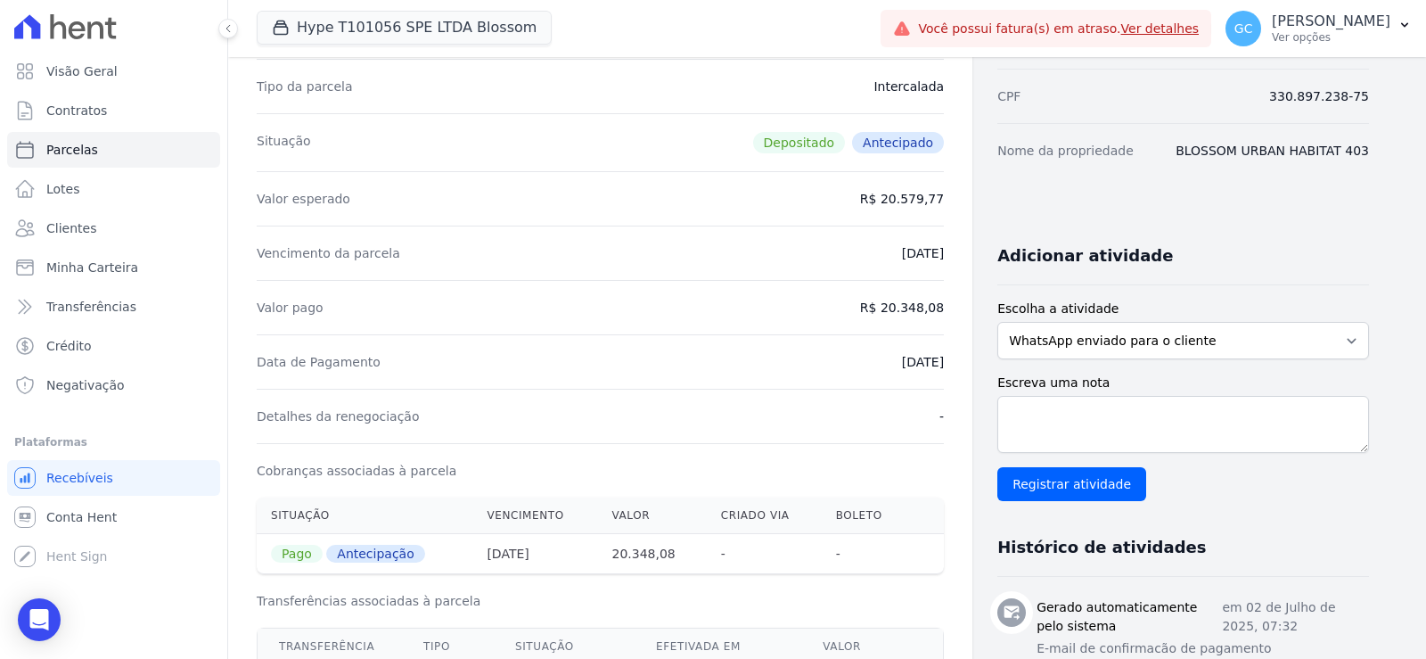
click at [917, 193] on dd "R$ 20.579,77" at bounding box center [902, 199] width 84 height 18
click at [916, 193] on dd "R$ 20.579,77" at bounding box center [902, 199] width 84 height 18
click at [916, 195] on dd "R$ 20.579,77" at bounding box center [902, 199] width 84 height 18
click at [912, 200] on dd "R$ 20.579,77" at bounding box center [902, 199] width 84 height 18
click at [911, 325] on div "Valor pago R$ 20.348,08" at bounding box center [600, 307] width 687 height 54
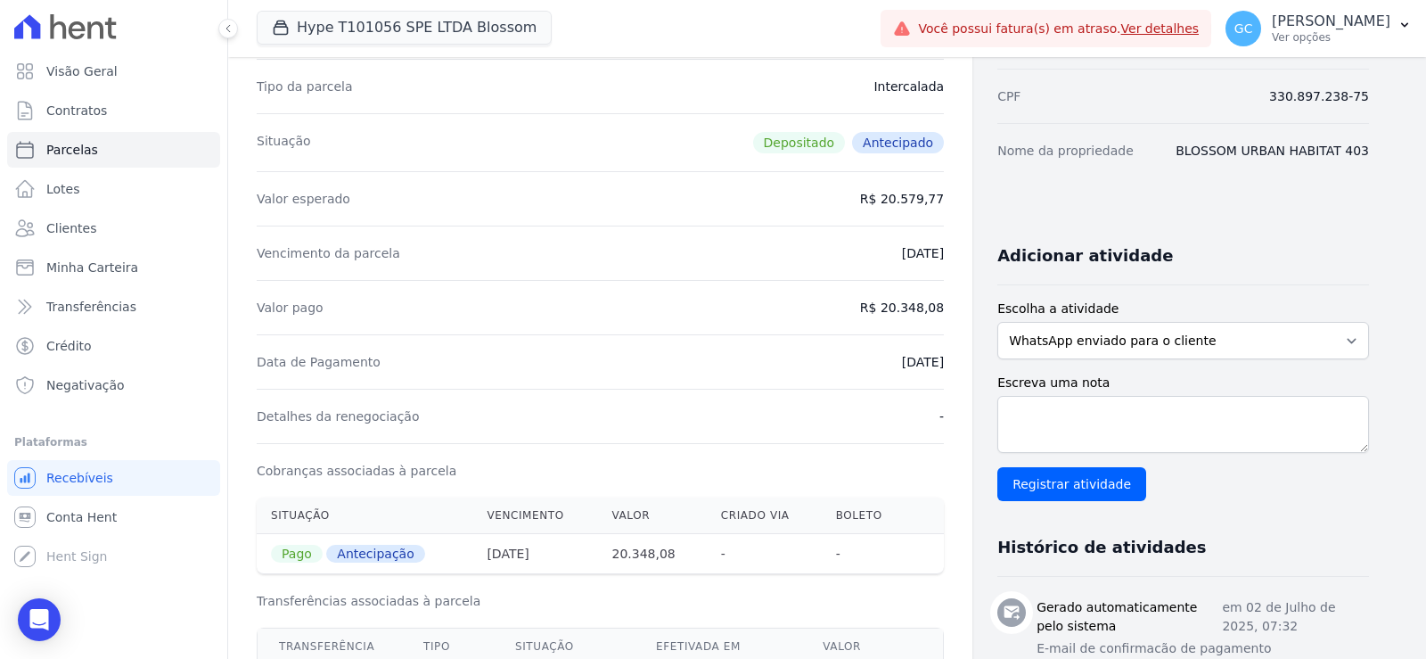
click at [911, 325] on div "Valor pago R$ 20.348,08" at bounding box center [600, 307] width 687 height 54
click at [910, 325] on div "Valor pago R$ 20.348,08" at bounding box center [600, 307] width 687 height 54
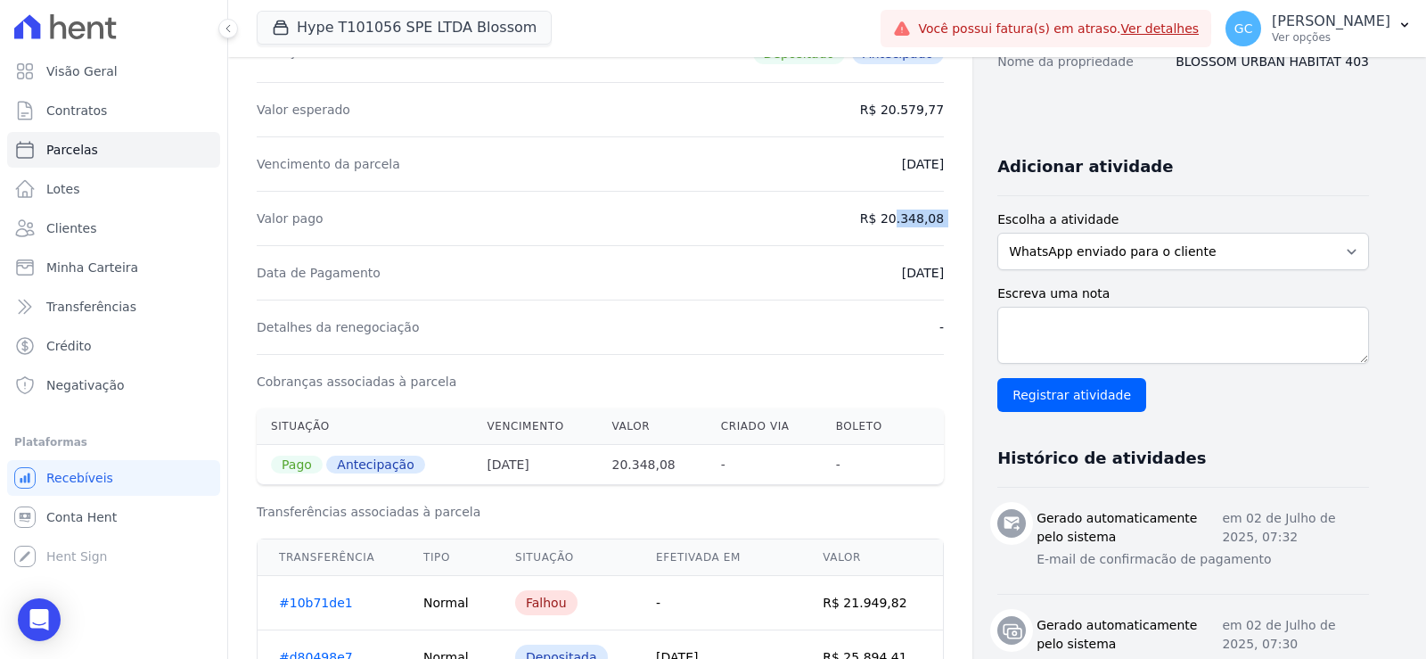
scroll to position [0, 0]
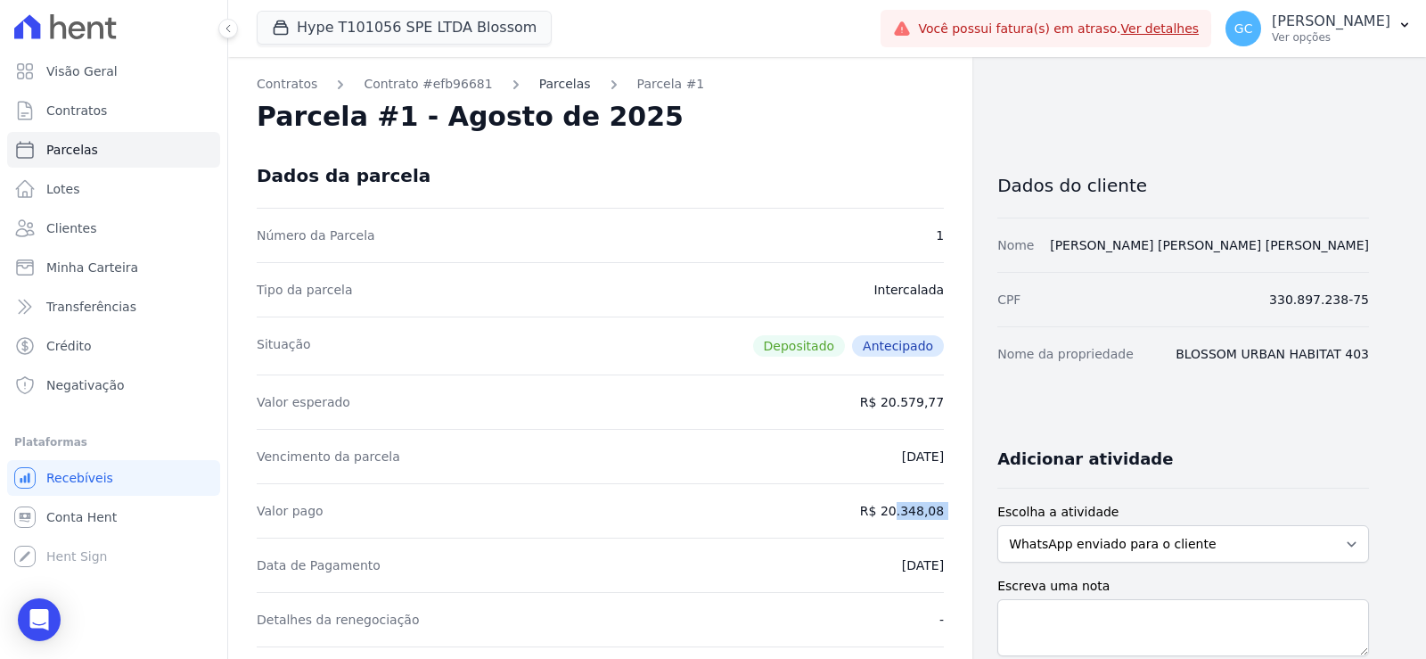
click at [539, 87] on link "Parcelas" at bounding box center [565, 84] width 52 height 19
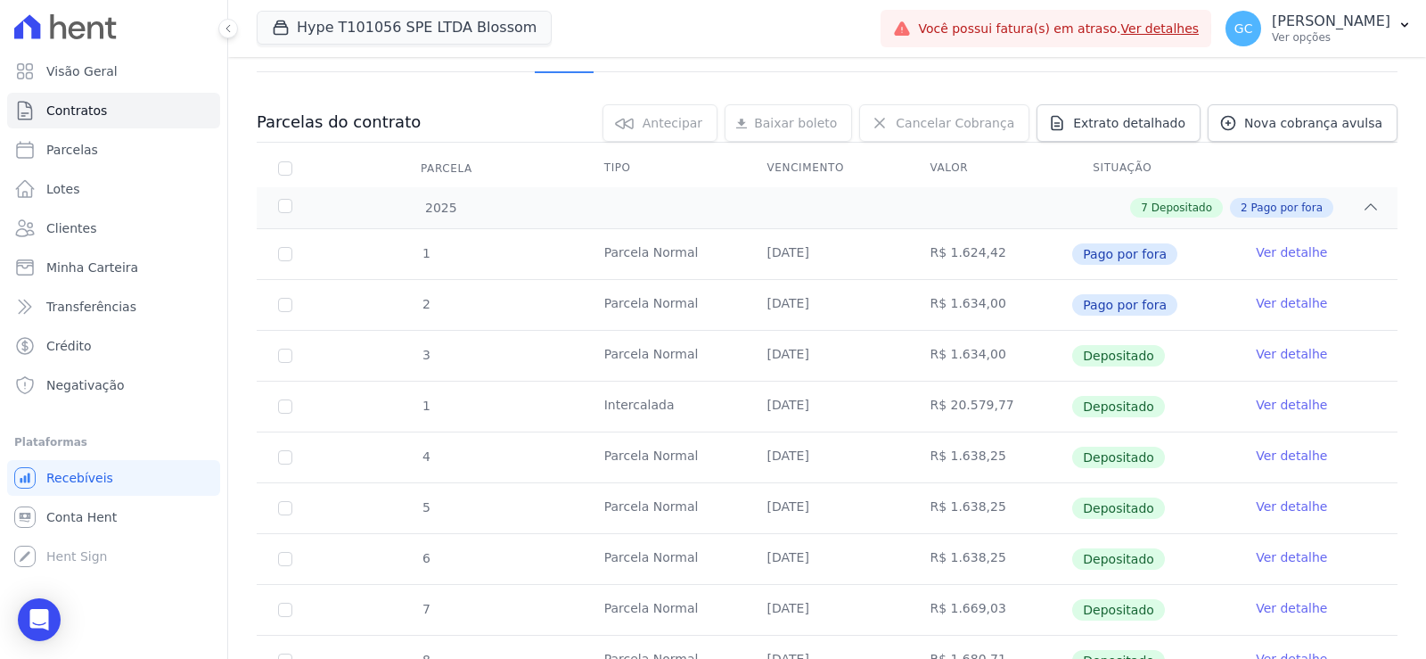
scroll to position [178, 0]
